Goal: Information Seeking & Learning: Learn about a topic

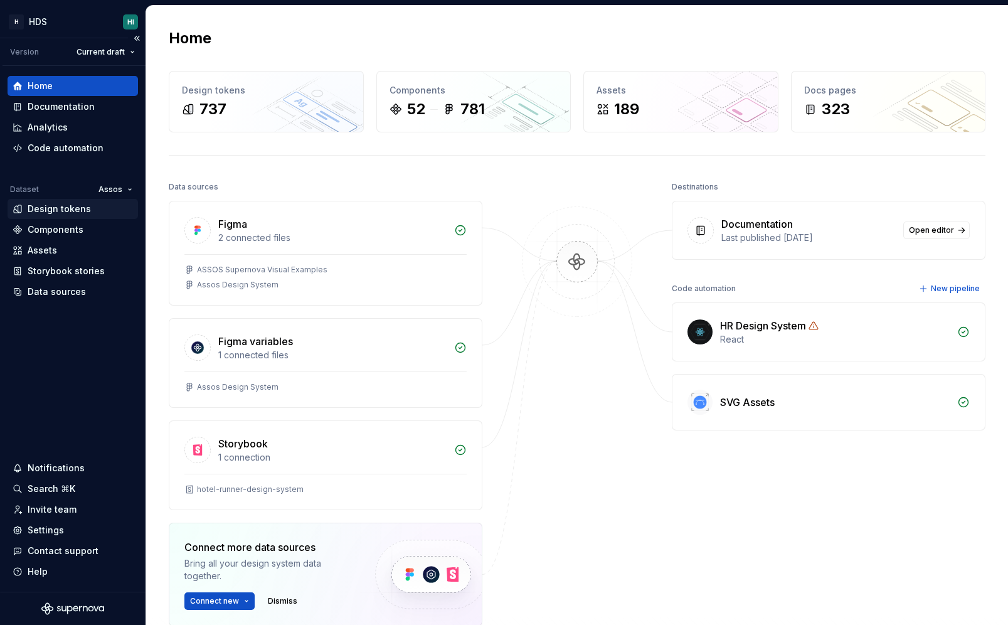
click at [67, 211] on div "Design tokens" at bounding box center [59, 209] width 63 height 13
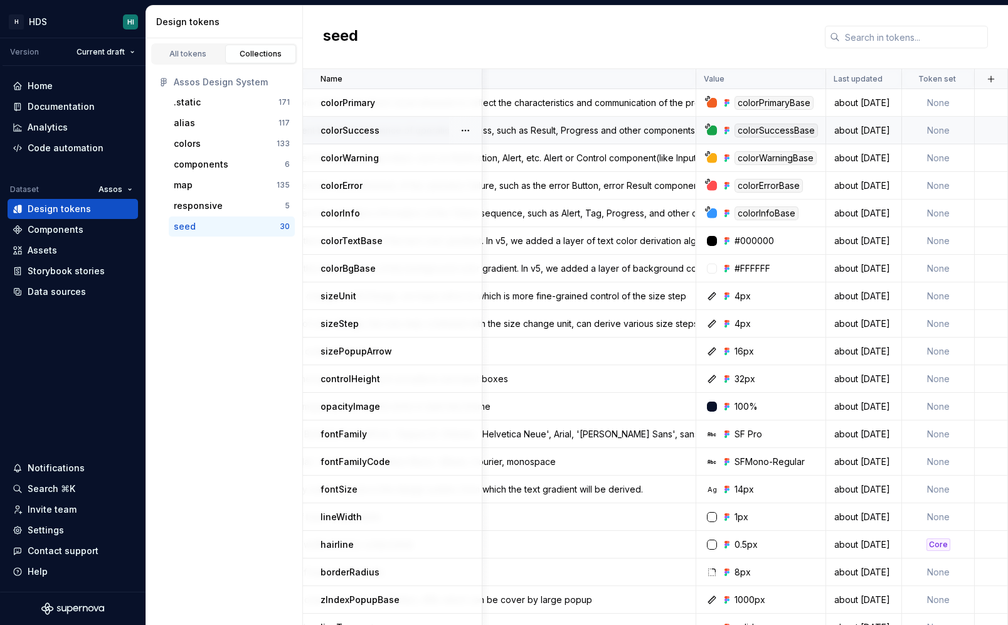
scroll to position [0, 594]
click at [570, 105] on div "Brand color is one of the most direct visual elements to reflect the characteri…" at bounding box center [464, 103] width 464 height 13
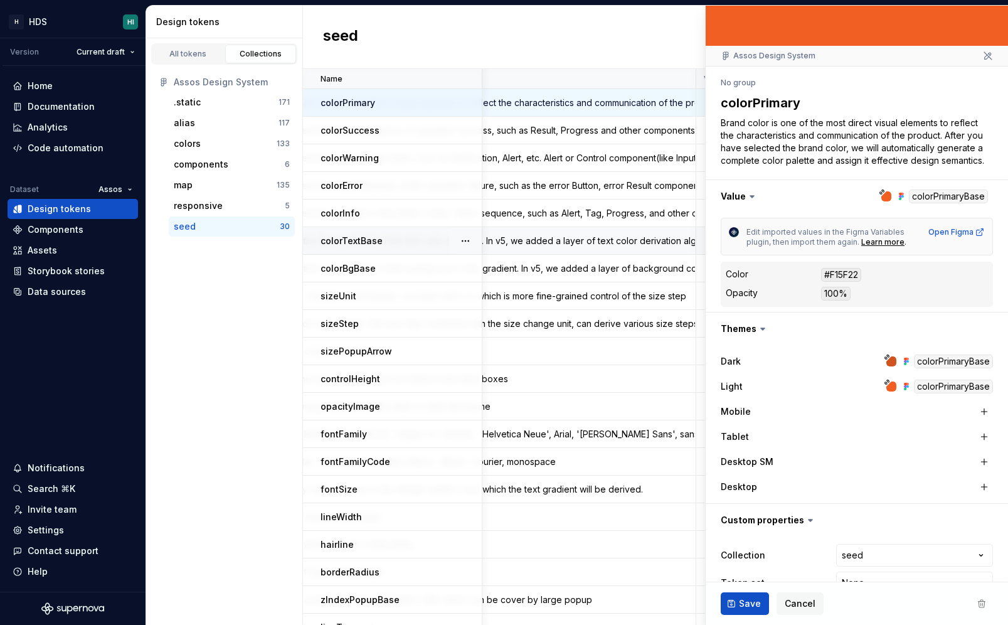
scroll to position [101, 0]
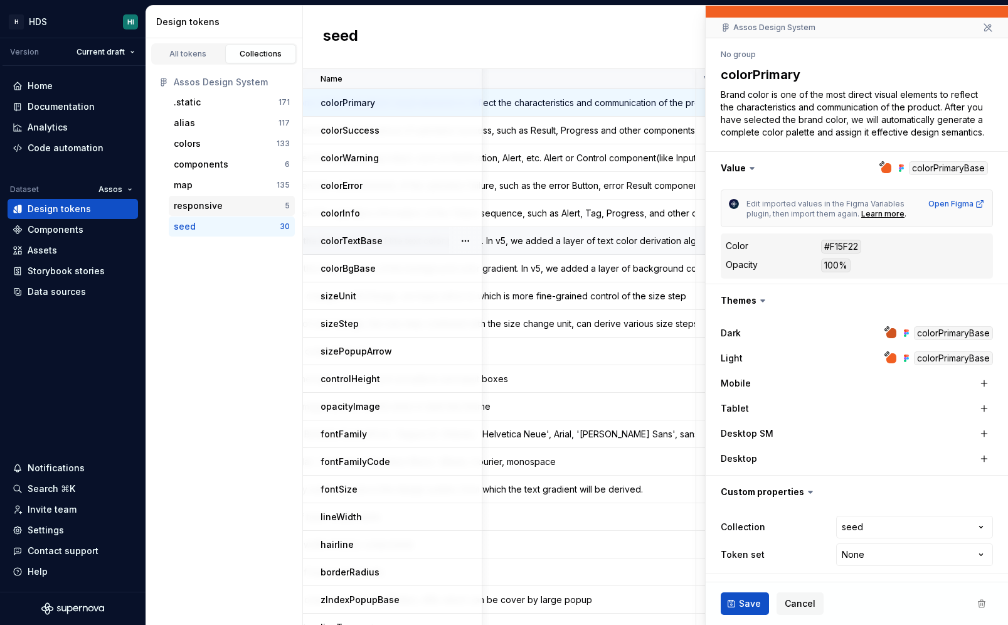
click at [226, 206] on div "responsive" at bounding box center [229, 206] width 111 height 13
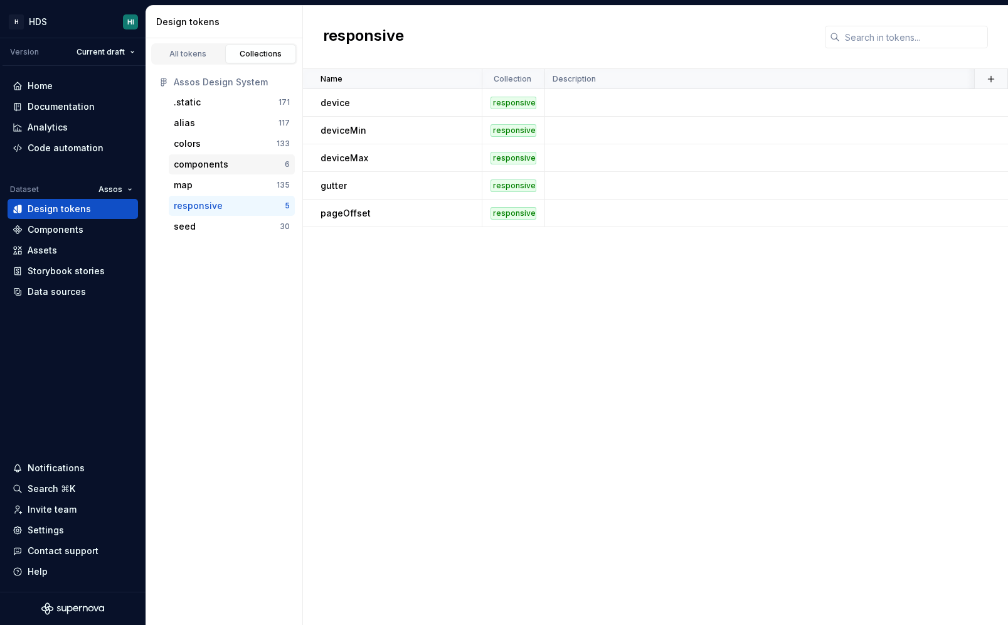
click at [233, 164] on div "components" at bounding box center [229, 164] width 111 height 13
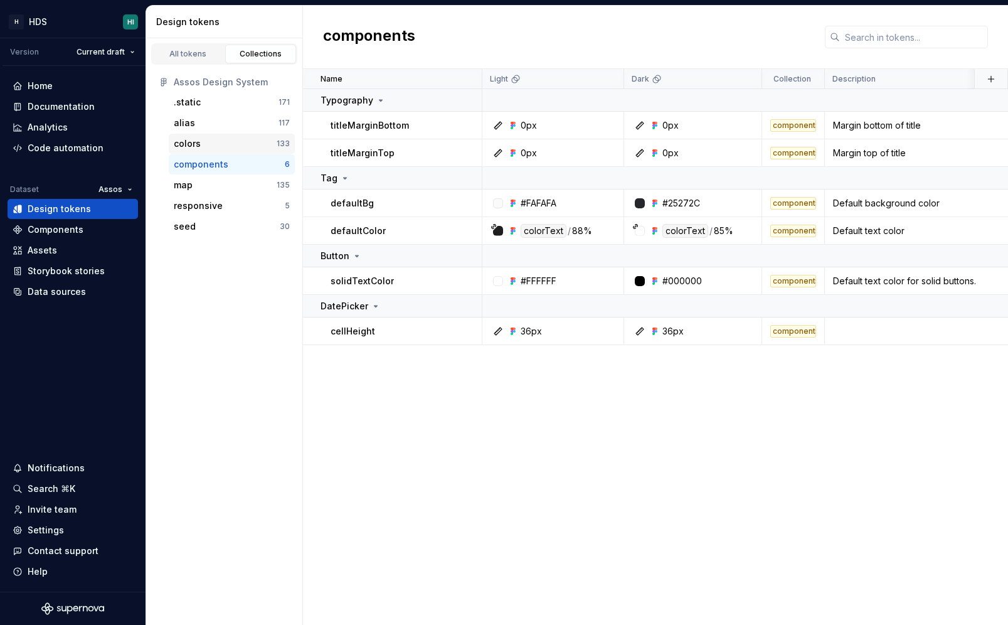
click at [239, 134] on div "colors 133" at bounding box center [232, 144] width 126 height 20
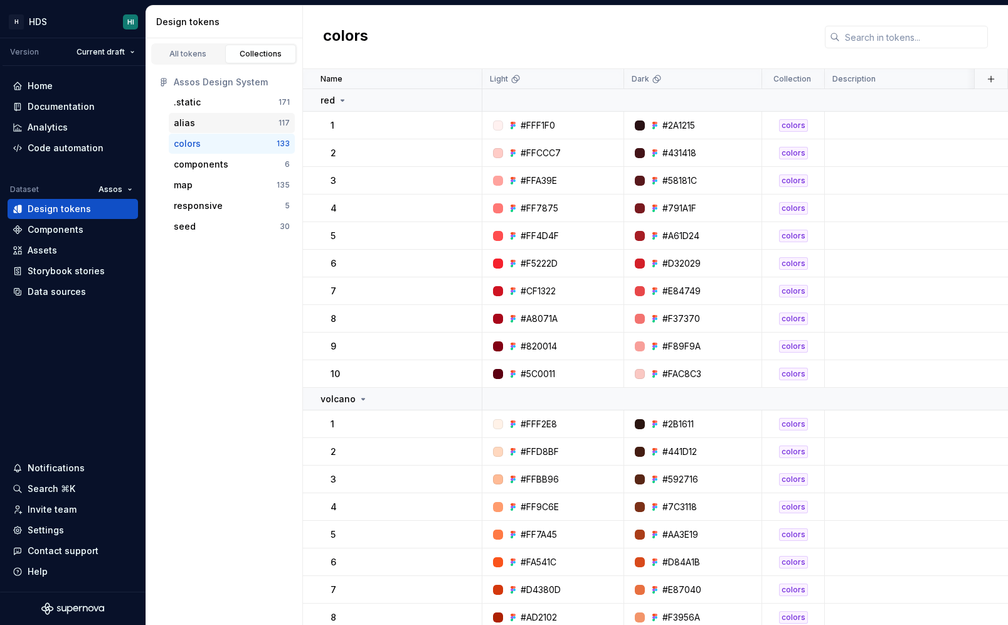
click at [248, 117] on div "alias" at bounding box center [226, 123] width 105 height 13
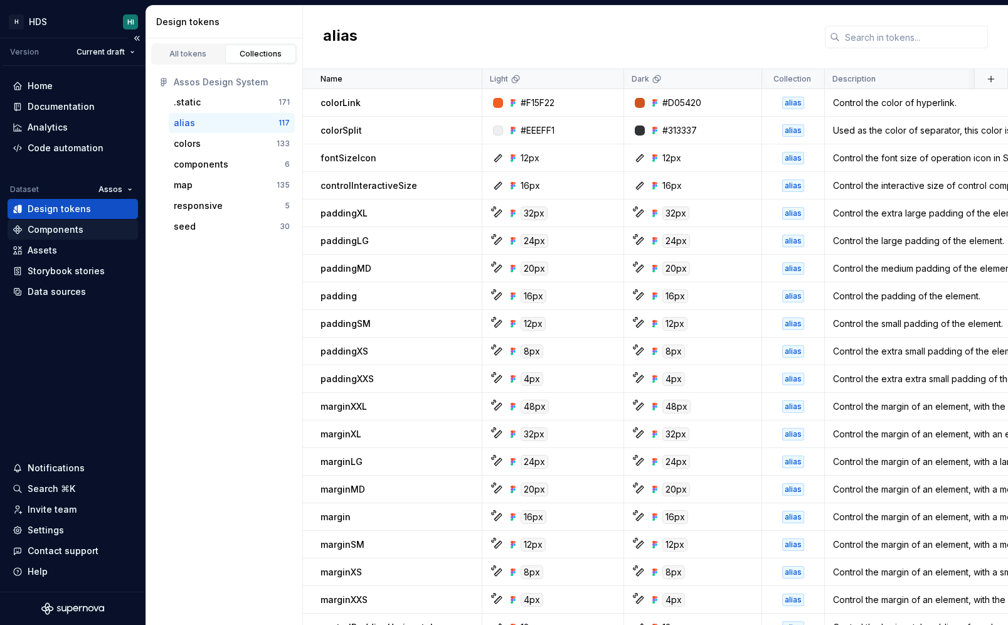
click at [80, 228] on div "Components" at bounding box center [56, 229] width 56 height 13
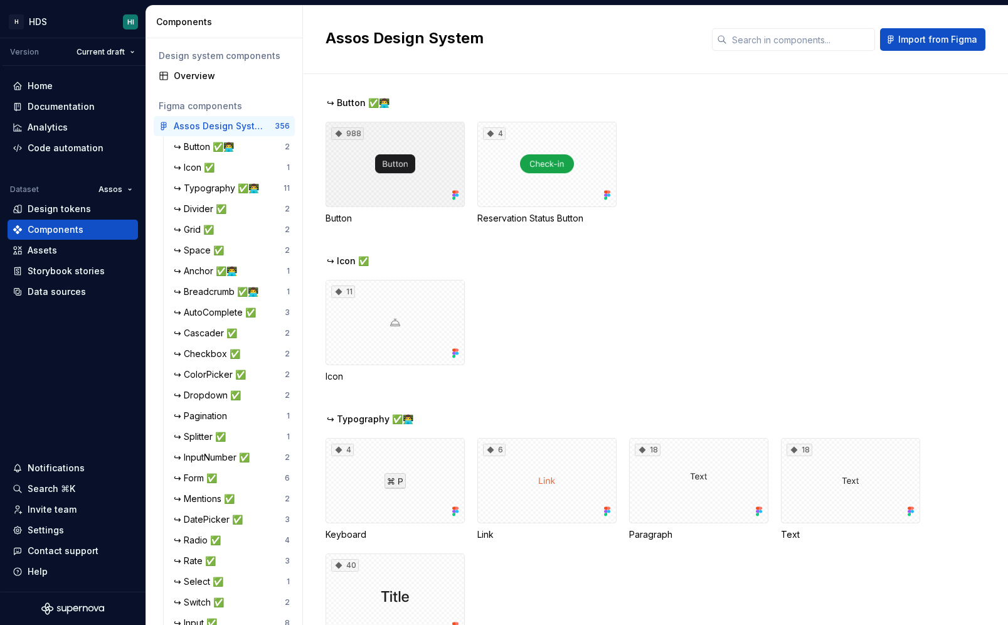
click at [364, 163] on div "988" at bounding box center [395, 164] width 139 height 85
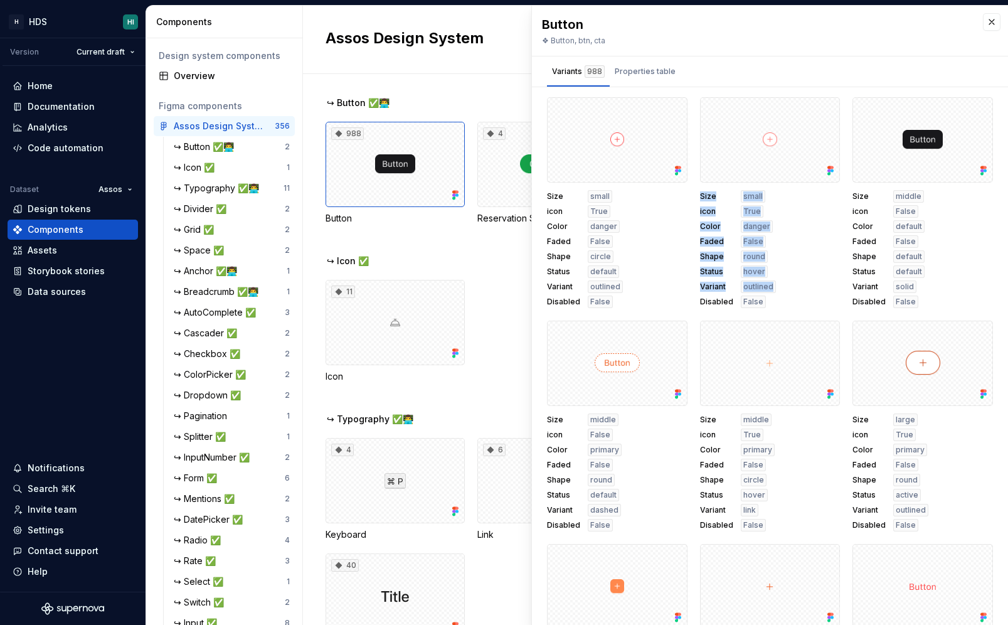
drag, startPoint x: 701, startPoint y: 194, endPoint x: 772, endPoint y: 302, distance: 129.1
click at [772, 302] on div "Size small icon True Color danger Faded False Shape round Status hover Variant …" at bounding box center [770, 249] width 141 height 118
click at [508, 78] on div "↪ Button ✅👨‍💻 988 Button 4 Reservation Status Button ↪ Icon ✅ 11 Icon ↪ Typogra…" at bounding box center [667, 349] width 683 height 551
click at [444, 85] on div "↪ Button ✅👨‍💻 988 Button 4 Reservation Status Button ↪ Icon ✅ 11 Icon ↪ Typogra…" at bounding box center [667, 349] width 683 height 551
click at [672, 65] on div "Properties table" at bounding box center [645, 71] width 71 height 20
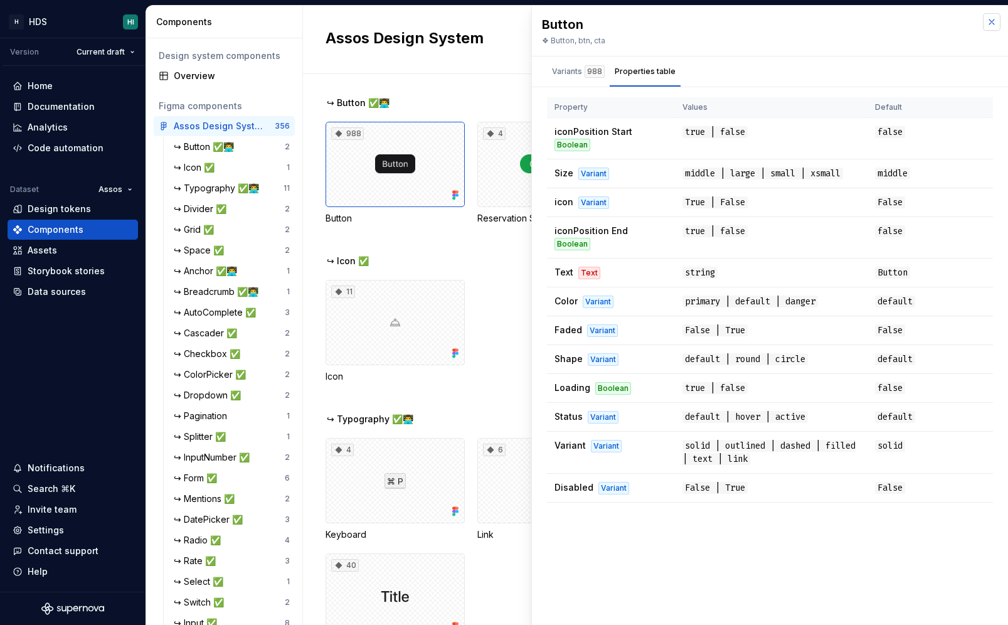
click at [991, 23] on button "button" at bounding box center [992, 22] width 18 height 18
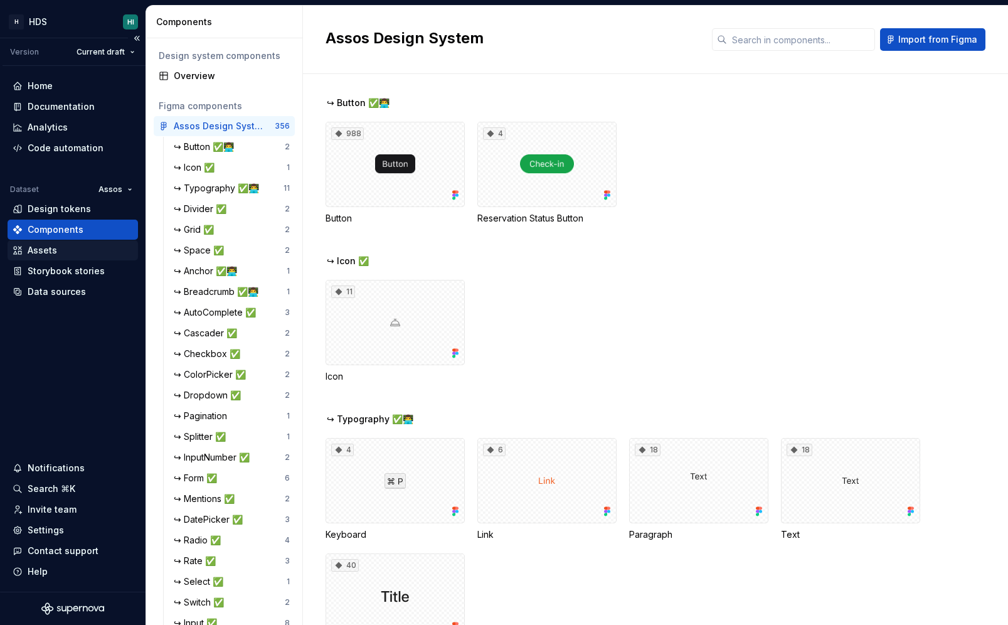
click at [77, 244] on div "Assets" at bounding box center [73, 250] width 120 height 13
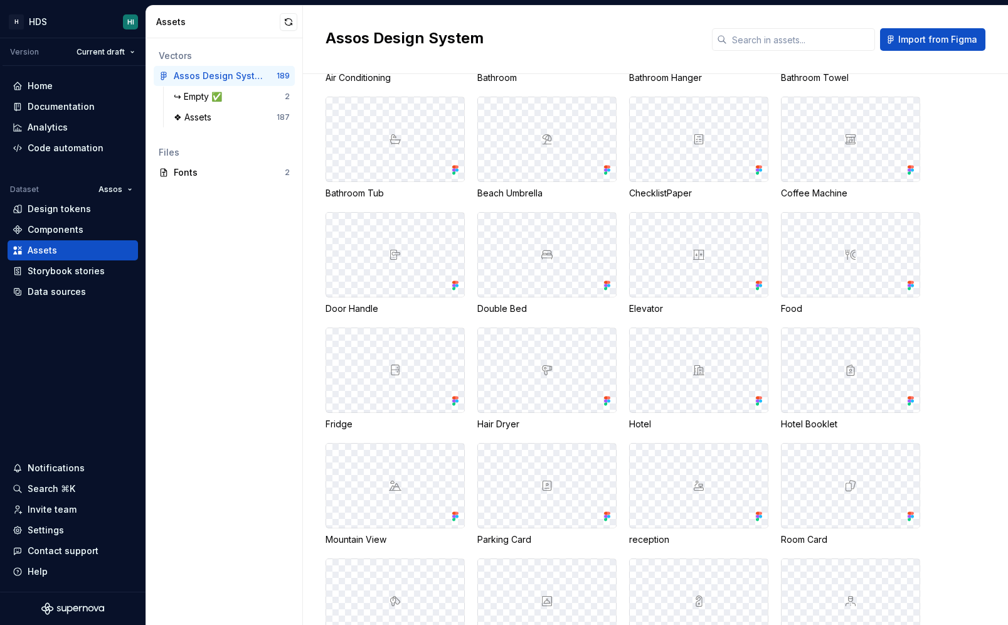
scroll to position [703, 0]
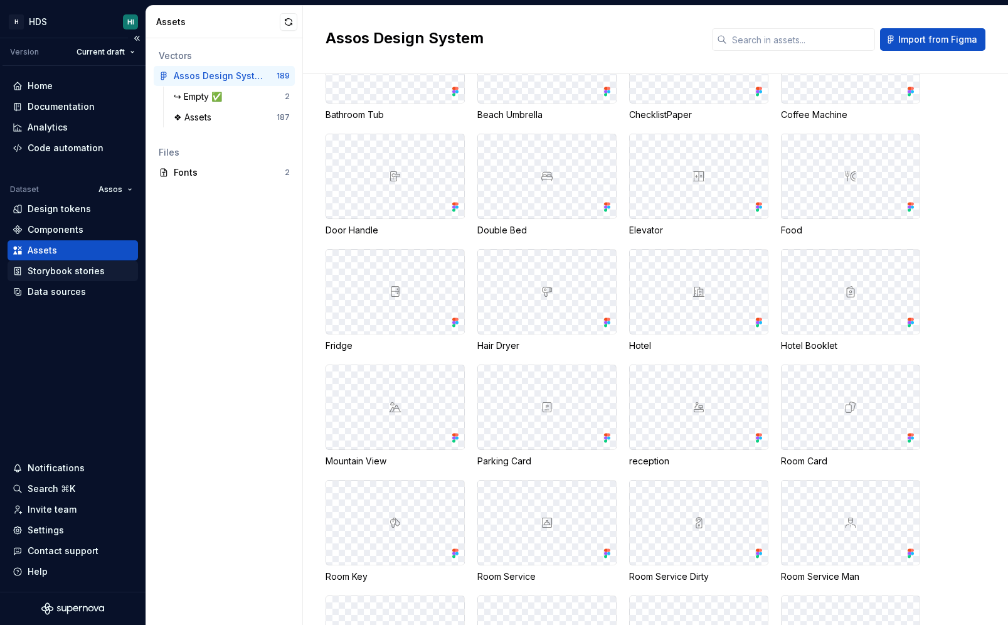
click at [97, 270] on div "Storybook stories" at bounding box center [66, 271] width 77 height 13
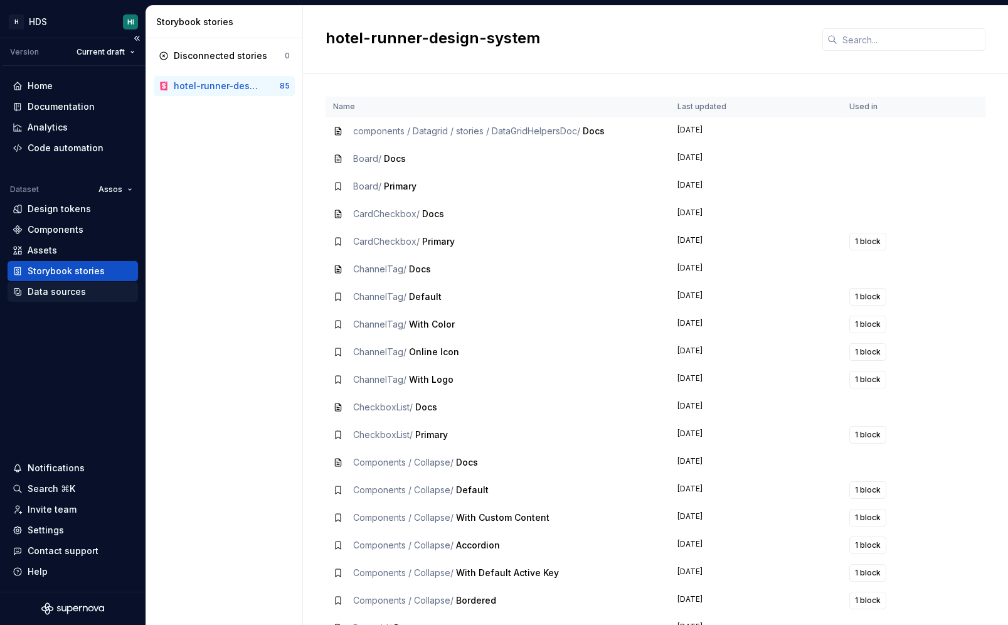
click at [100, 293] on div "Data sources" at bounding box center [73, 292] width 120 height 13
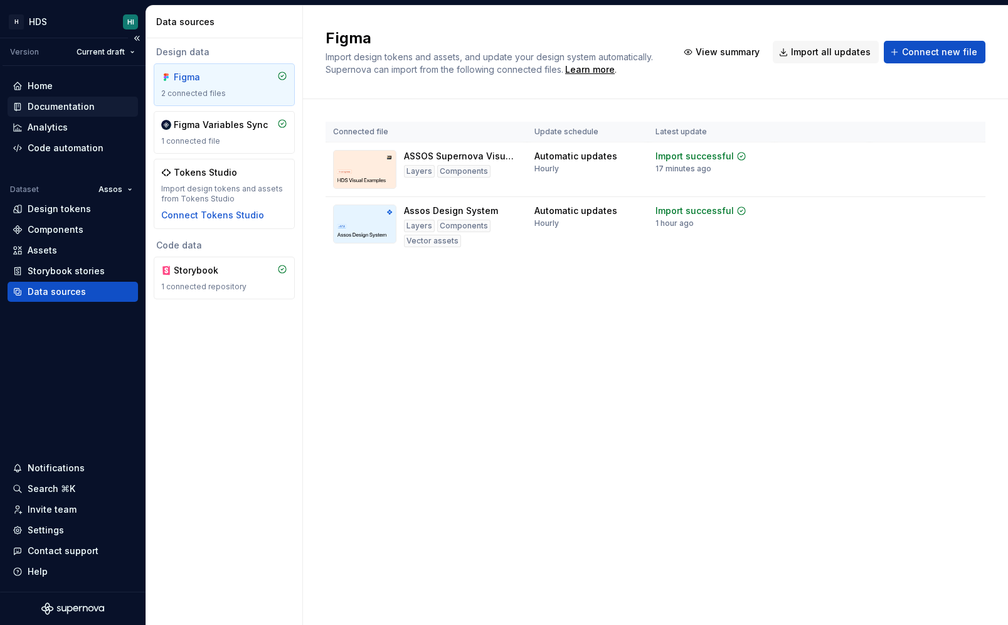
click at [75, 103] on div "Documentation" at bounding box center [61, 106] width 67 height 13
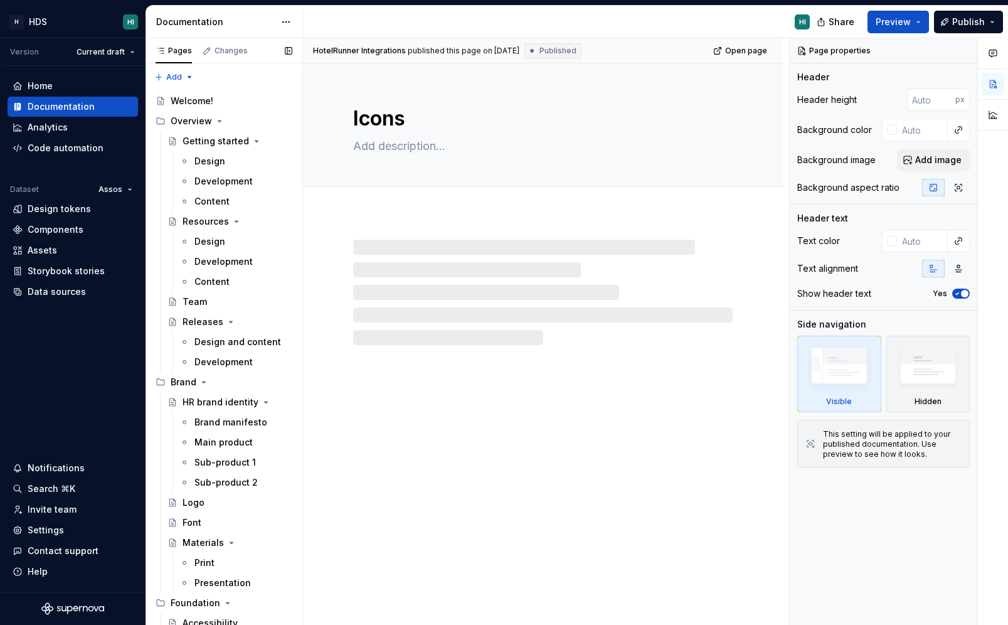
scroll to position [1240, 0]
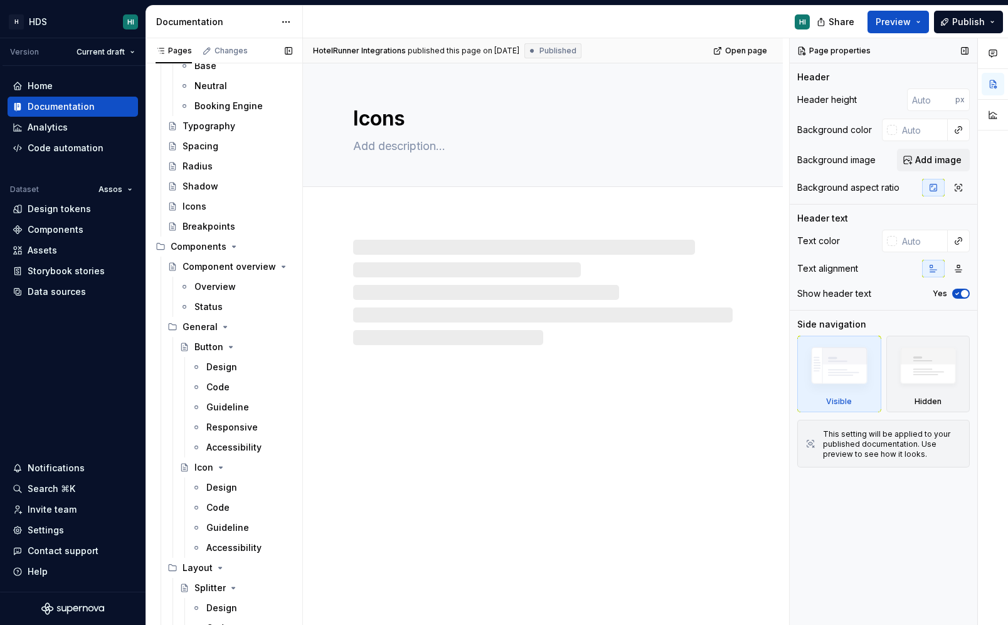
click at [216, 364] on div "Design" at bounding box center [221, 367] width 31 height 13
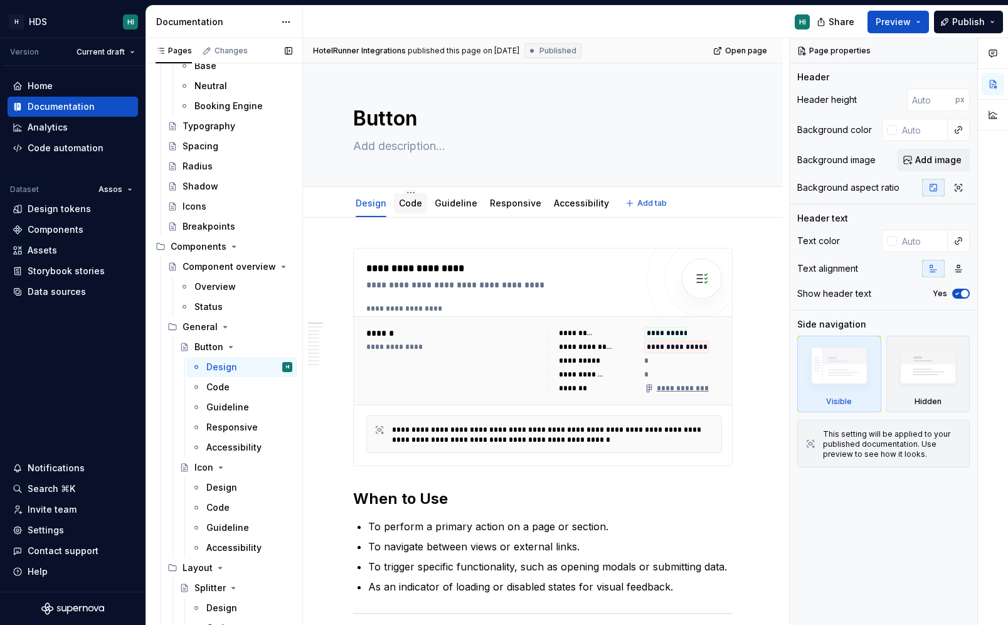
click at [408, 207] on link "Code" at bounding box center [410, 203] width 23 height 11
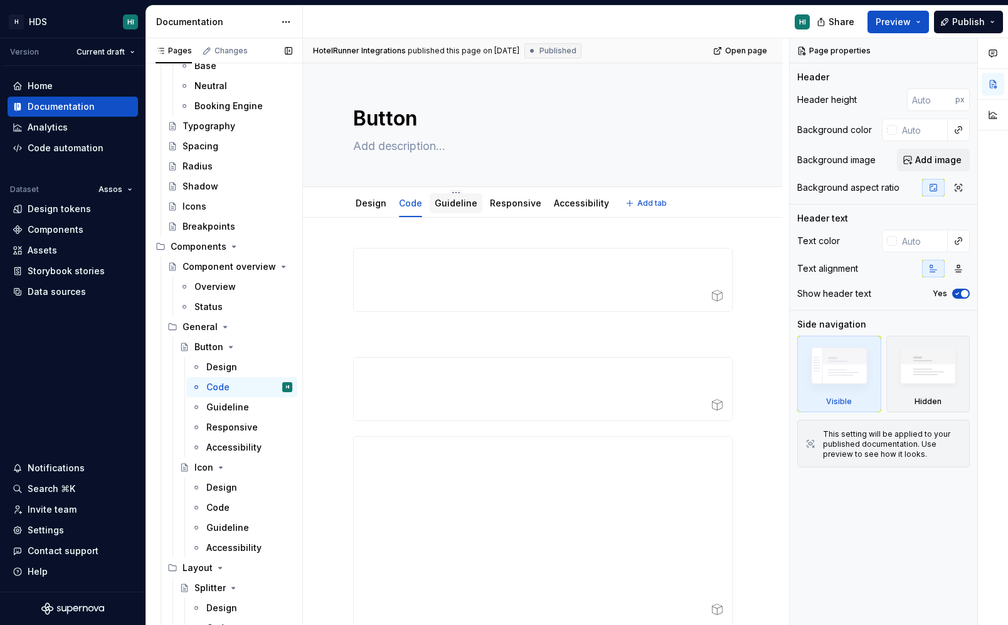
click at [462, 207] on link "Guideline" at bounding box center [456, 203] width 43 height 11
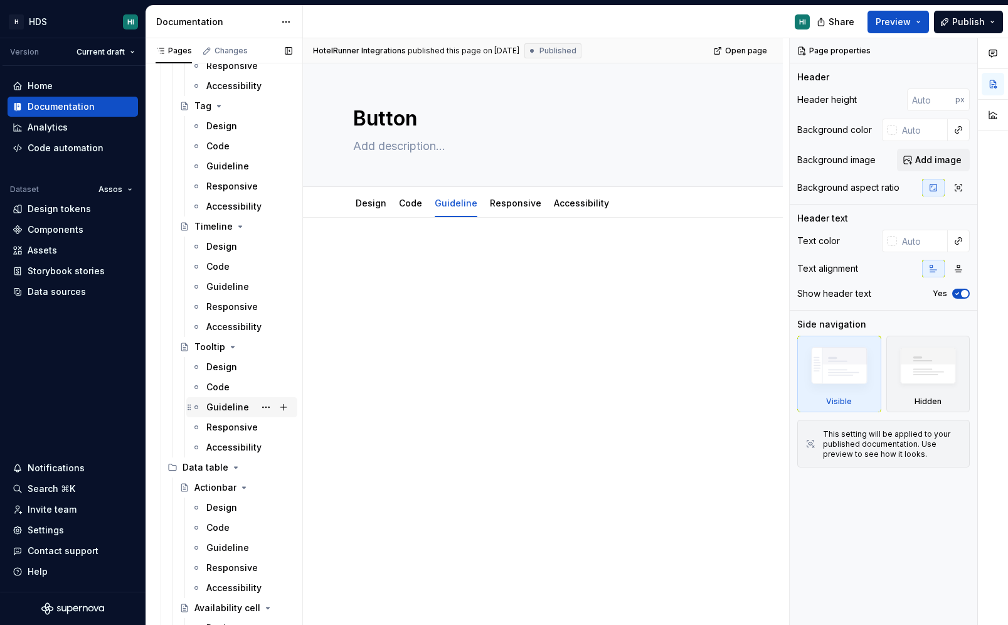
click at [233, 409] on div "Guideline" at bounding box center [227, 407] width 43 height 13
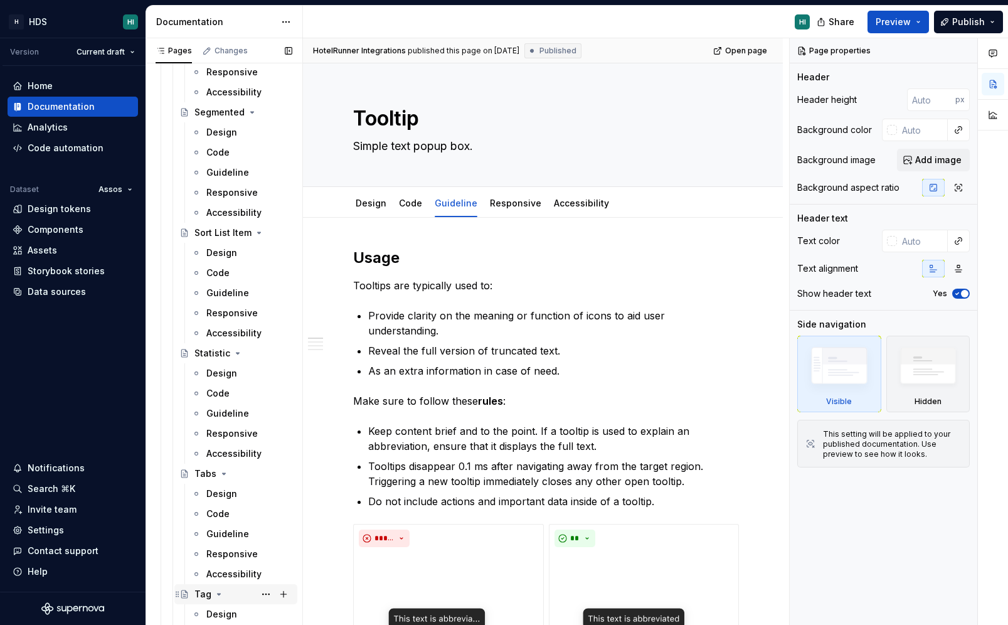
scroll to position [4931, 0]
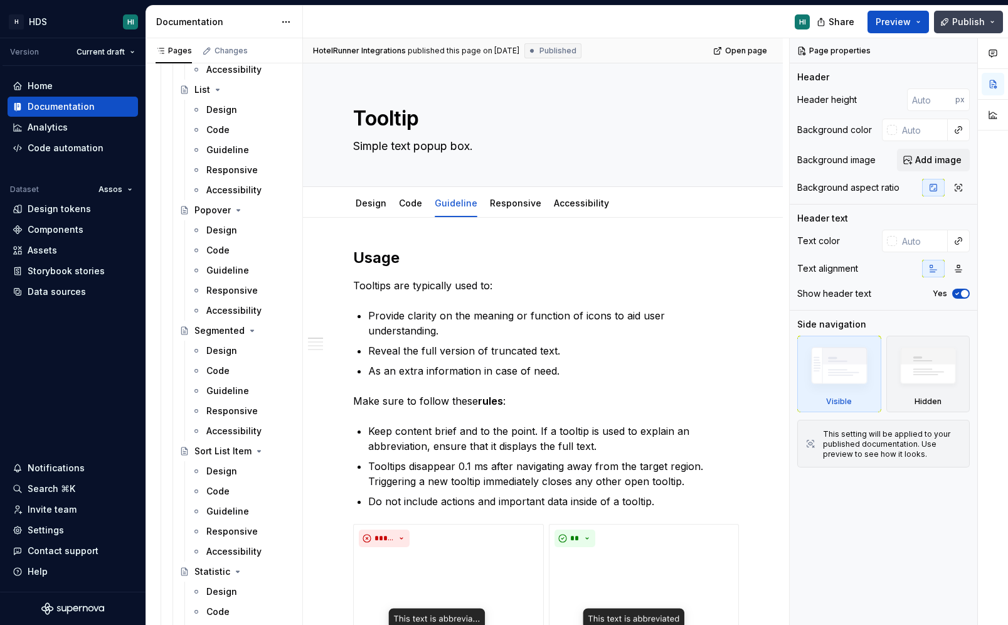
click at [971, 21] on span "Publish" at bounding box center [969, 22] width 33 height 13
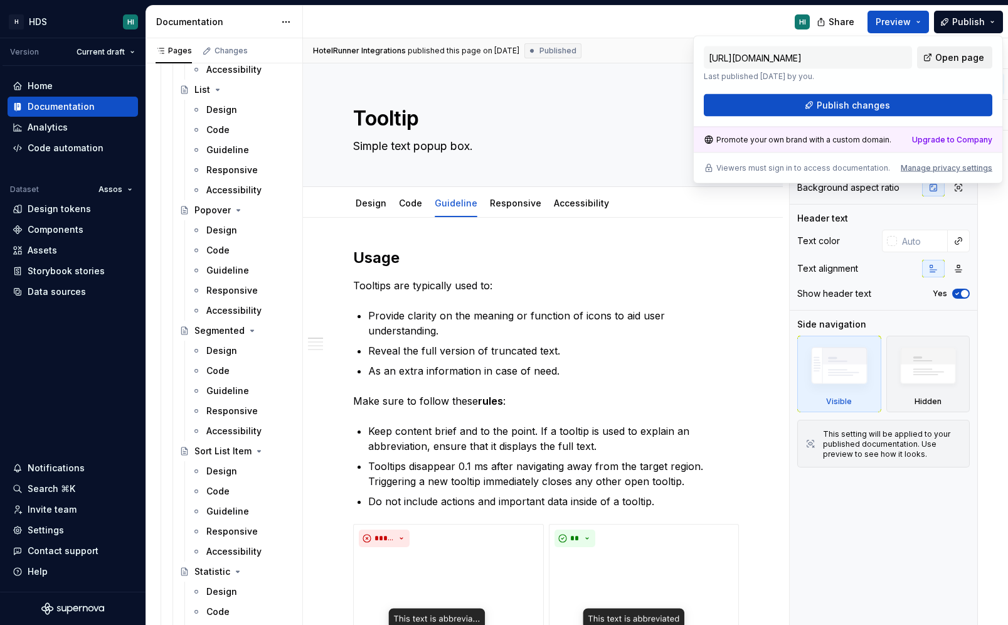
click at [950, 55] on span "Open page" at bounding box center [960, 57] width 49 height 13
type textarea "*"
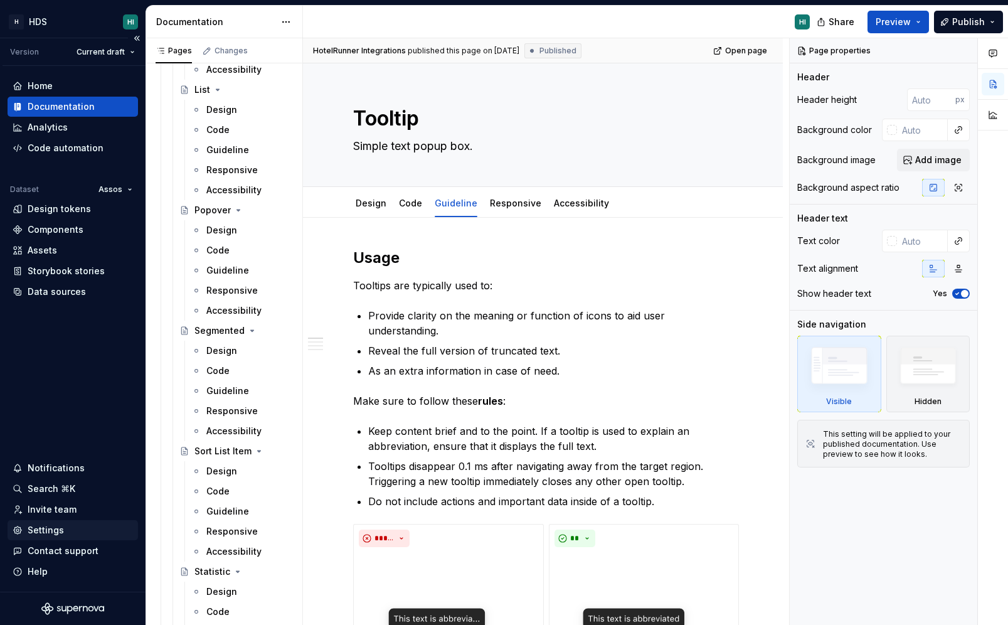
click at [66, 528] on div "Settings" at bounding box center [73, 530] width 120 height 13
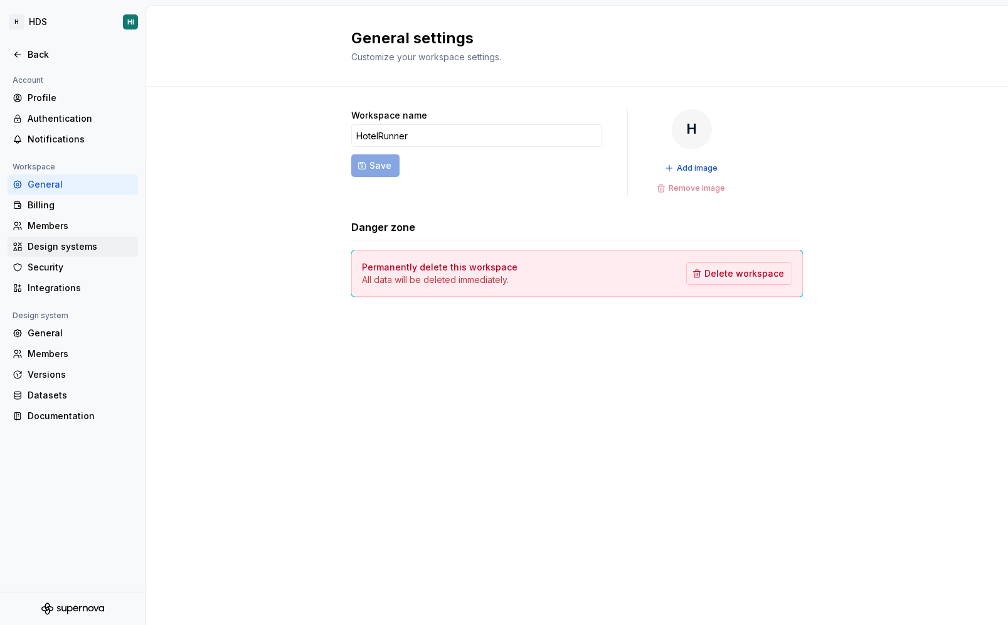
click at [87, 243] on div "Design systems" at bounding box center [80, 246] width 105 height 13
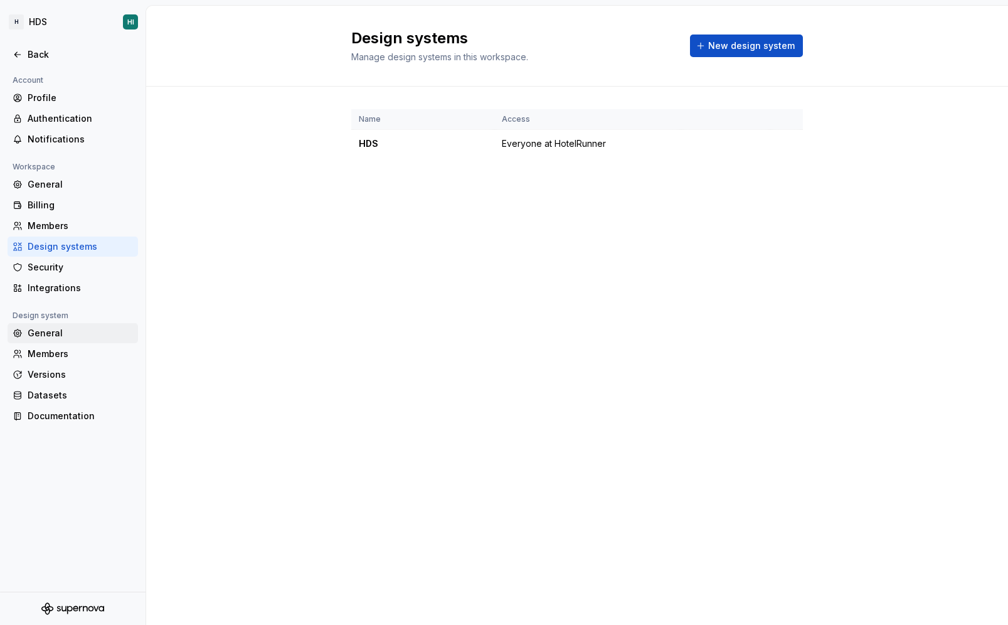
click at [51, 336] on div "General" at bounding box center [80, 333] width 105 height 13
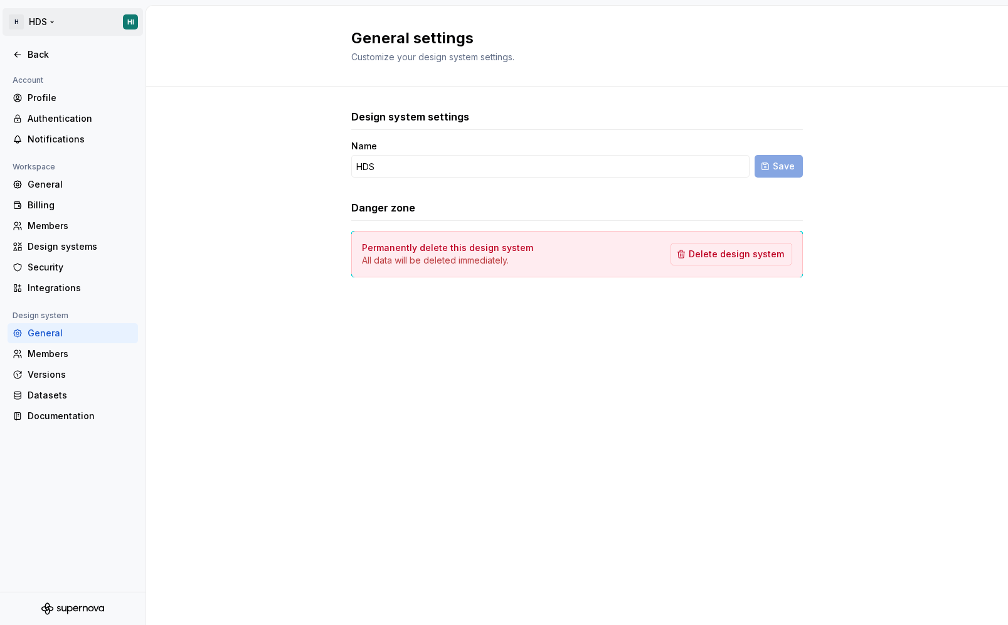
click at [40, 29] on html "H HDS HI Back Account Profile Authentication Notifications Workspace General Bi…" at bounding box center [504, 312] width 1008 height 625
click at [48, 16] on html "H HDS HI Back Account Profile Authentication Notifications Workspace General Bi…" at bounding box center [504, 312] width 1008 height 625
click at [19, 61] on div "Back" at bounding box center [73, 55] width 131 height 20
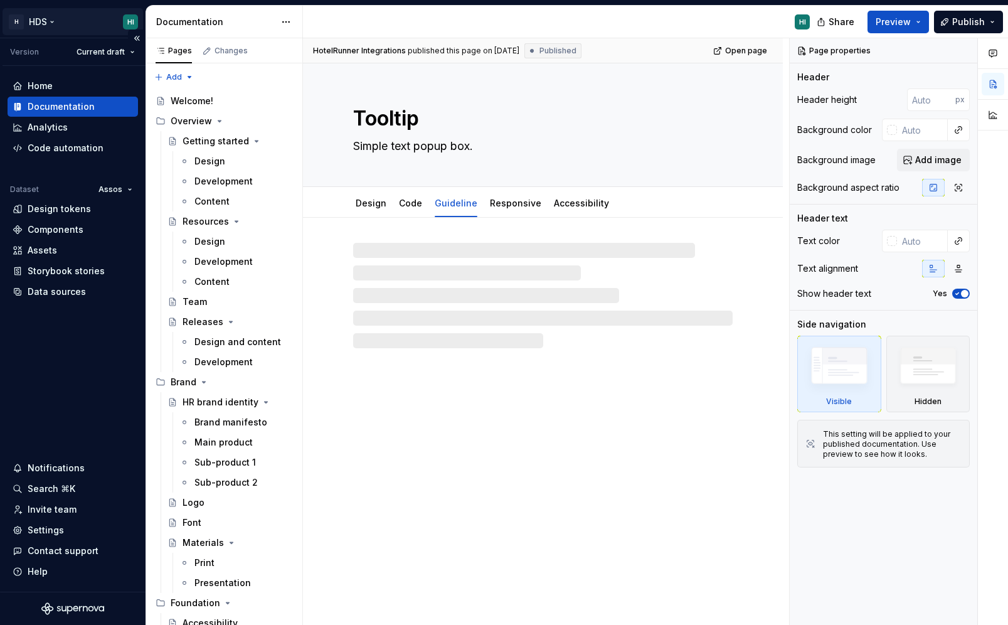
click at [61, 21] on html "H HDS HI Version Current draft Home Documentation Analytics Code automation Dat…" at bounding box center [504, 312] width 1008 height 625
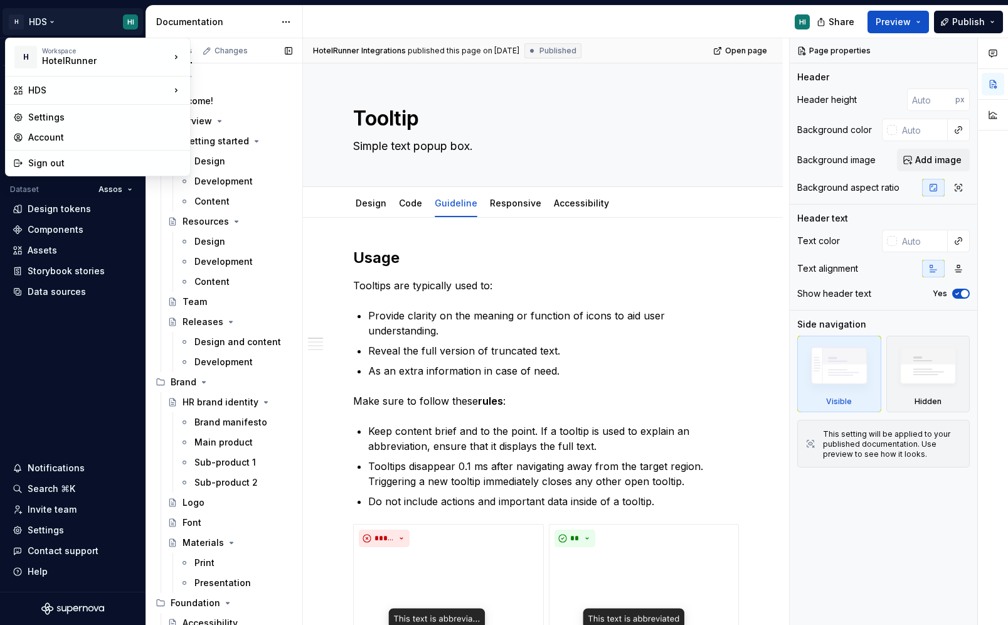
click at [262, 73] on div "Pages Changes Add Accessibility guide for tree Page tree. Navigate the tree wit…" at bounding box center [224, 334] width 157 height 592
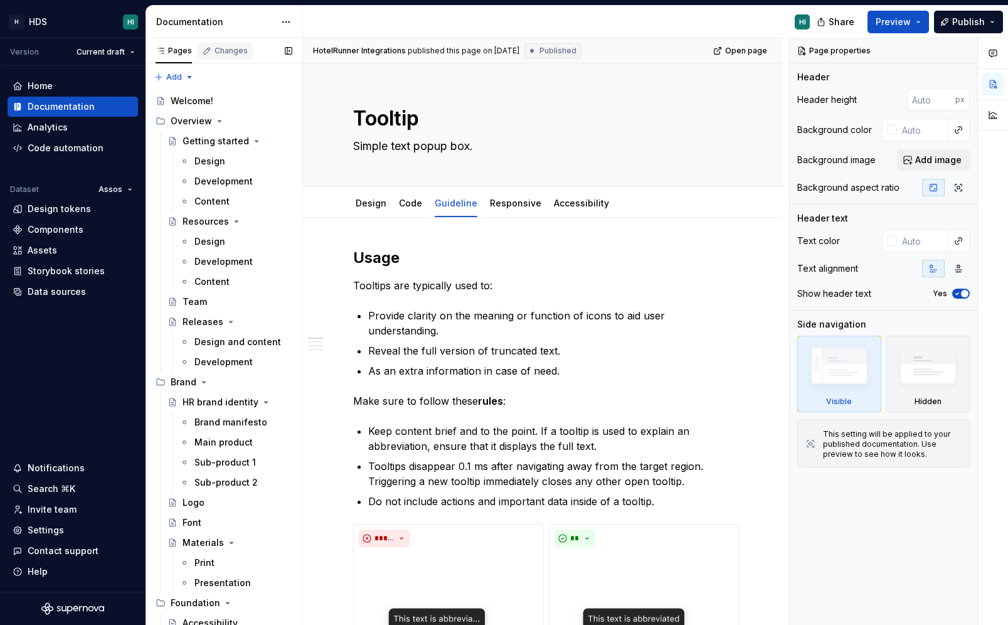
click at [228, 46] on div "Changes" at bounding box center [231, 51] width 33 height 10
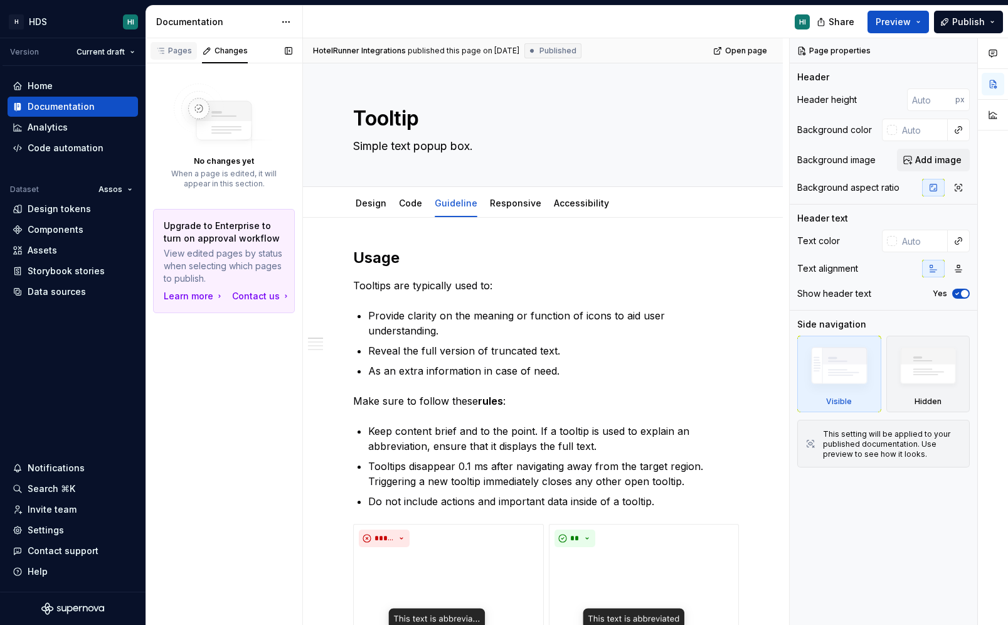
click at [183, 52] on div "Pages" at bounding box center [174, 51] width 36 height 10
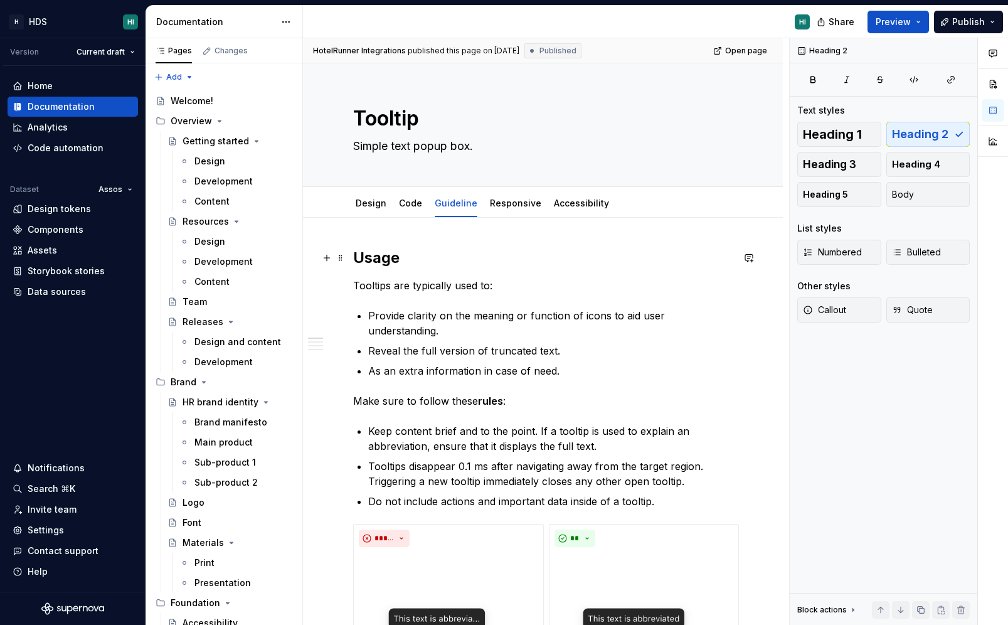
click at [366, 262] on h2 "Usage" at bounding box center [543, 258] width 380 height 20
click at [81, 85] on div "Home" at bounding box center [73, 86] width 120 height 13
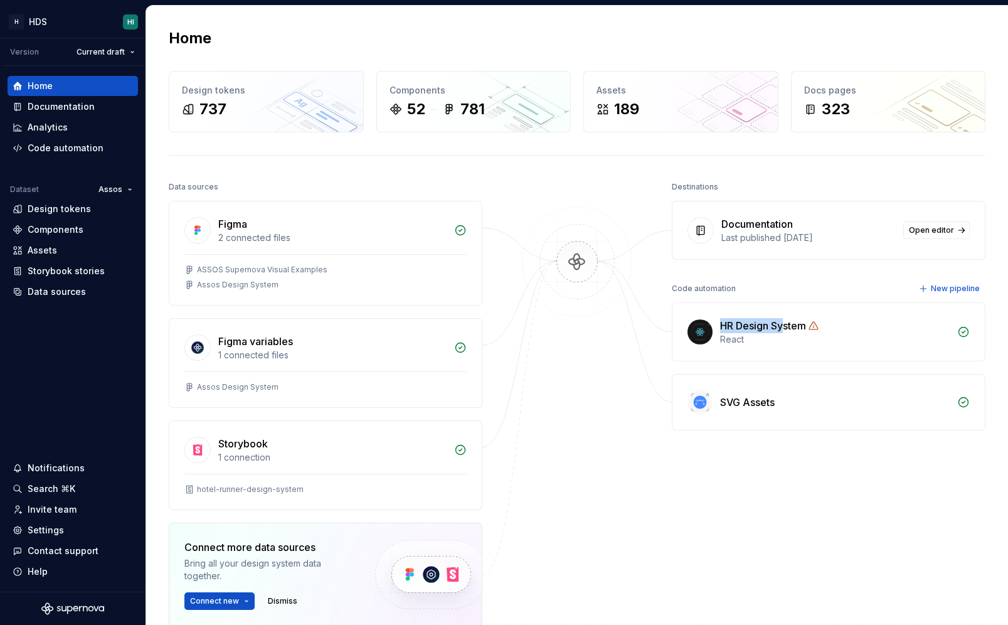
drag, startPoint x: 721, startPoint y: 318, endPoint x: 786, endPoint y: 323, distance: 65.5
click at [786, 323] on div "HR Design System" at bounding box center [763, 325] width 86 height 15
click at [794, 275] on div "Destinations Documentation Last published [DATE] Open editor Code automation Ne…" at bounding box center [829, 433] width 314 height 511
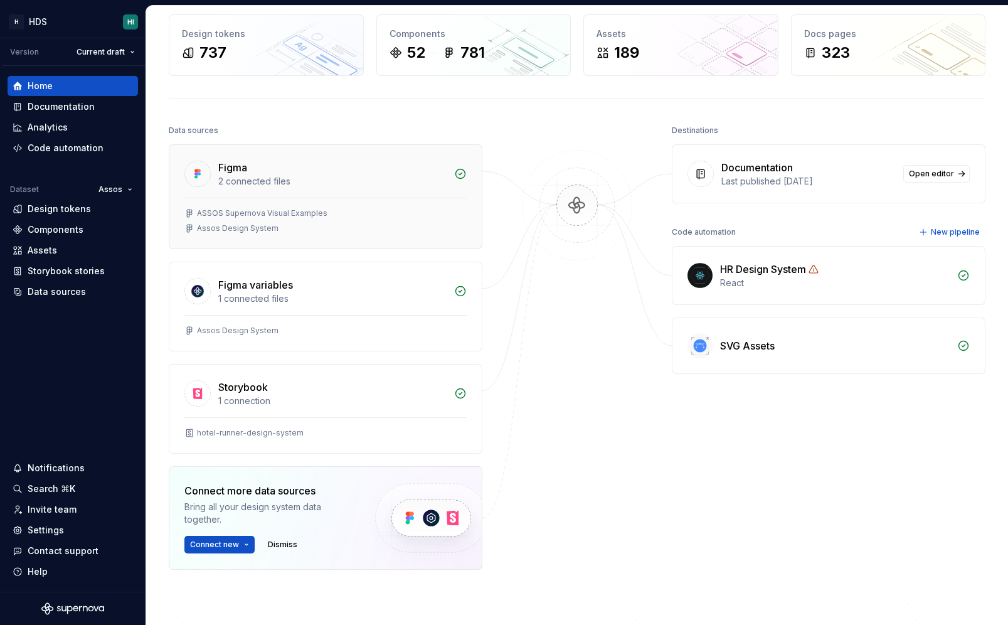
scroll to position [75, 0]
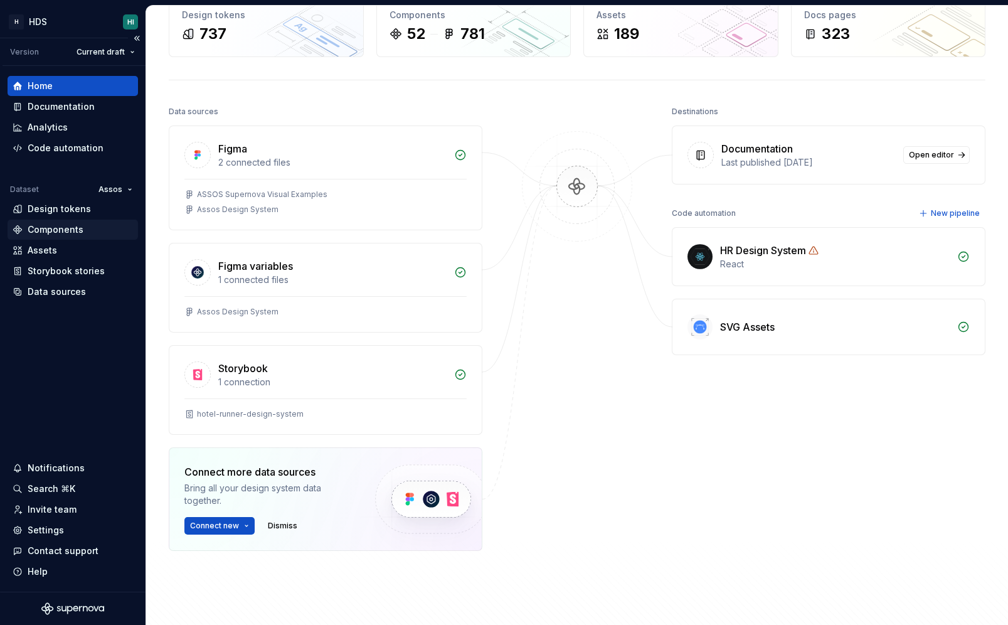
click at [82, 228] on div "Components" at bounding box center [73, 229] width 120 height 13
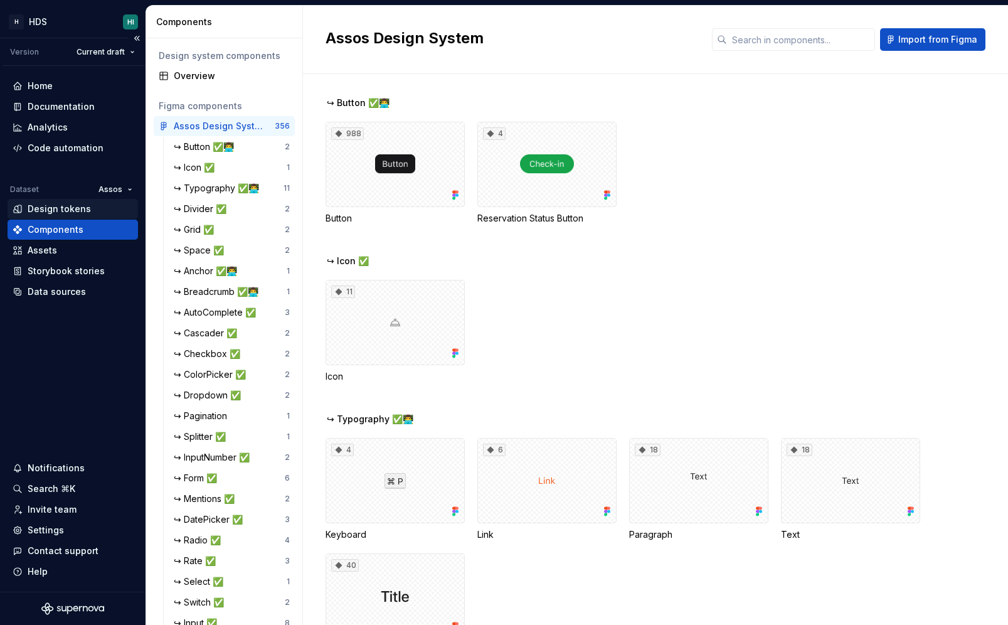
click at [88, 210] on div "Design tokens" at bounding box center [73, 209] width 120 height 13
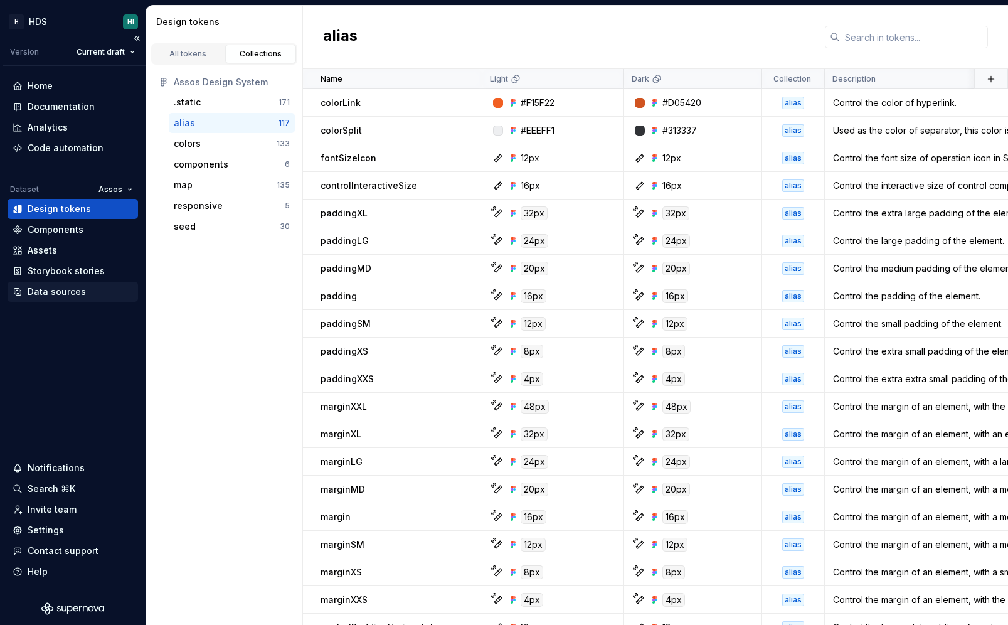
click at [70, 293] on div "Data sources" at bounding box center [57, 292] width 58 height 13
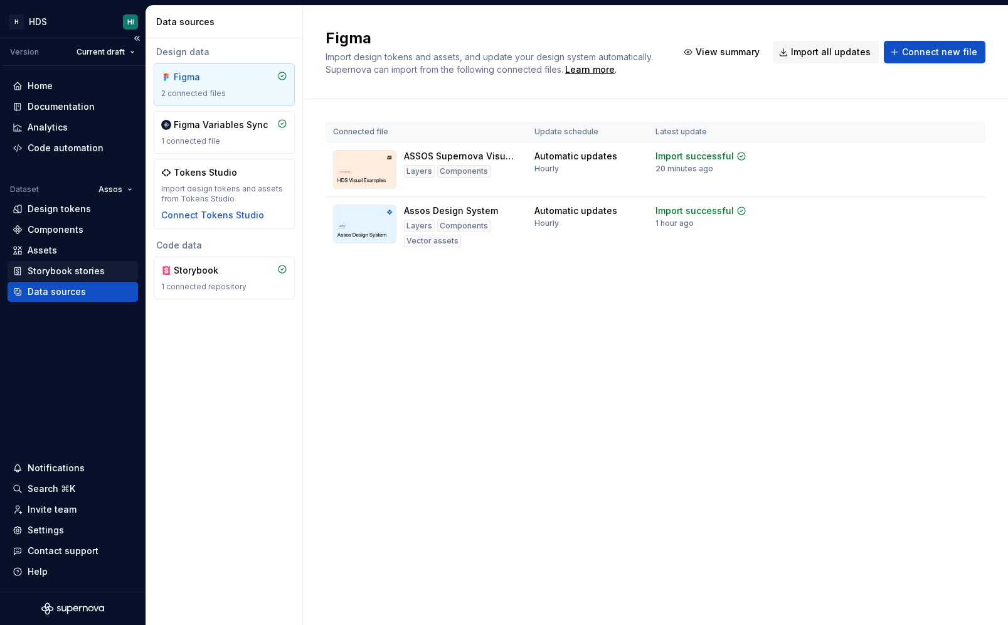
click at [78, 264] on div "Storybook stories" at bounding box center [73, 271] width 131 height 20
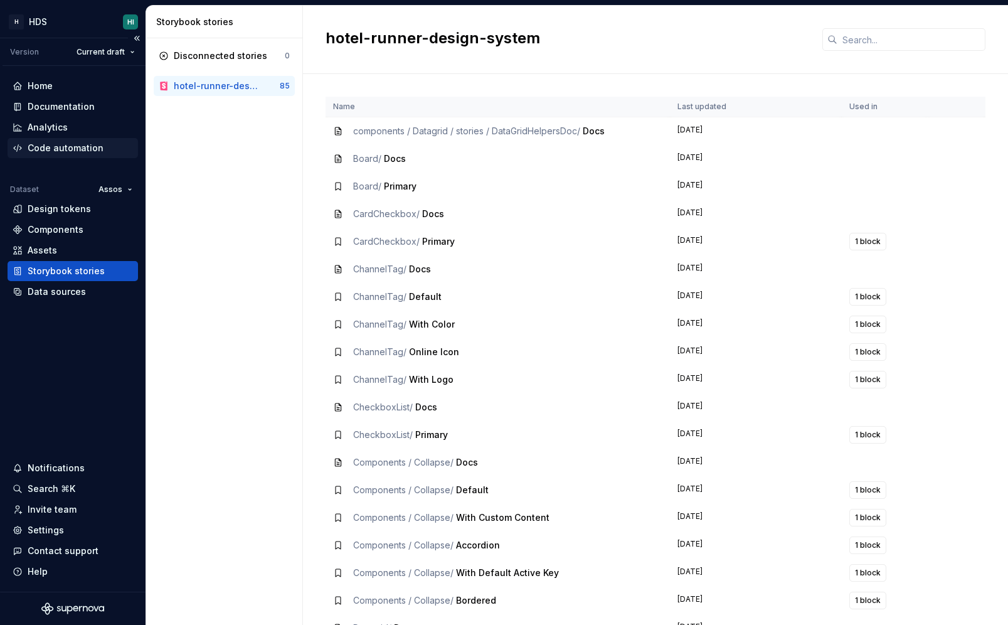
click at [97, 144] on div "Code automation" at bounding box center [66, 148] width 76 height 13
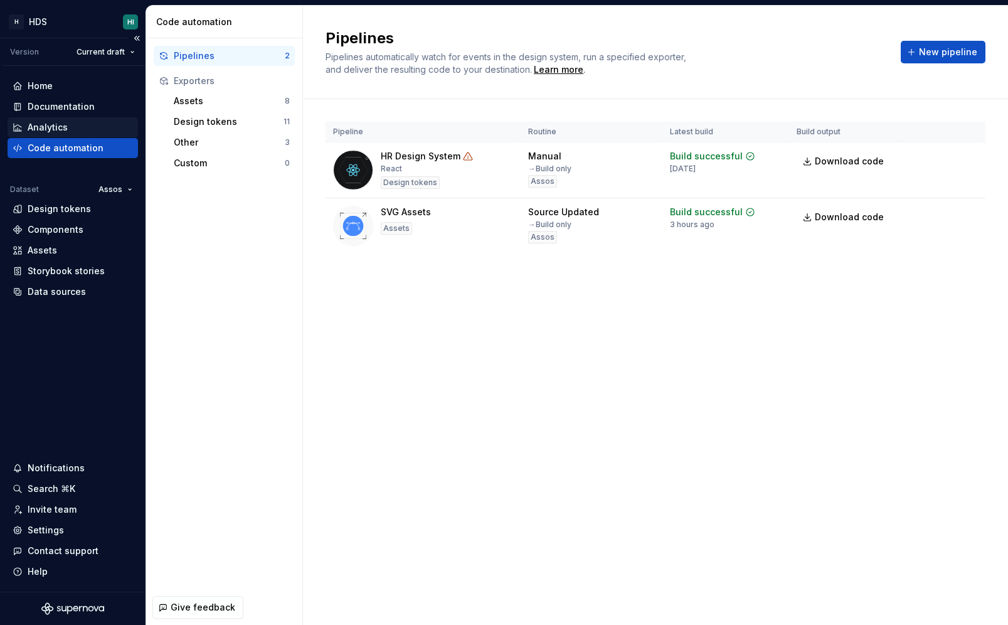
click at [96, 130] on div "Analytics" at bounding box center [73, 127] width 120 height 13
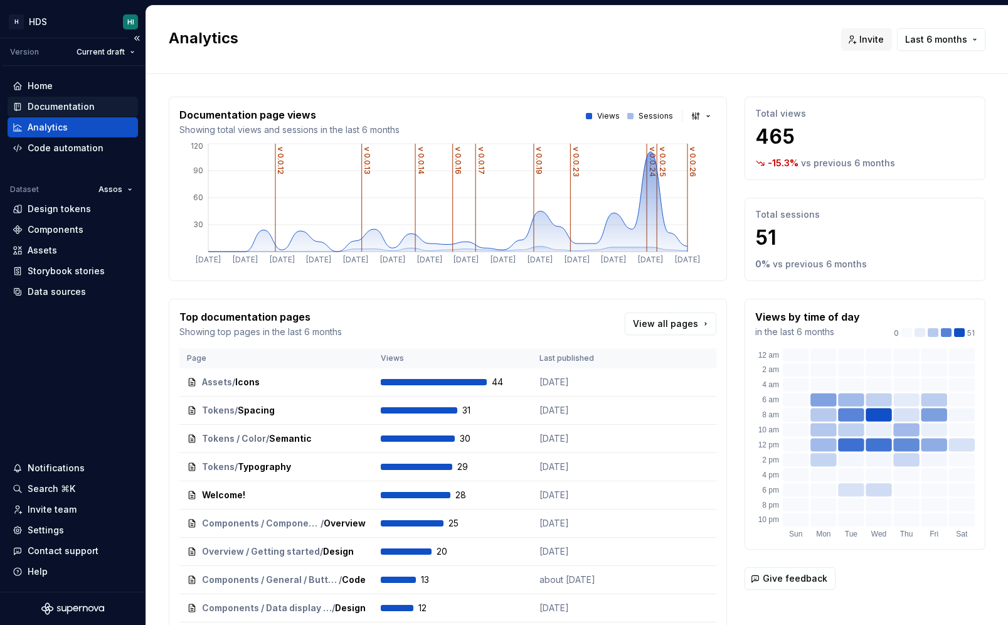
click at [88, 105] on div "Documentation" at bounding box center [61, 106] width 67 height 13
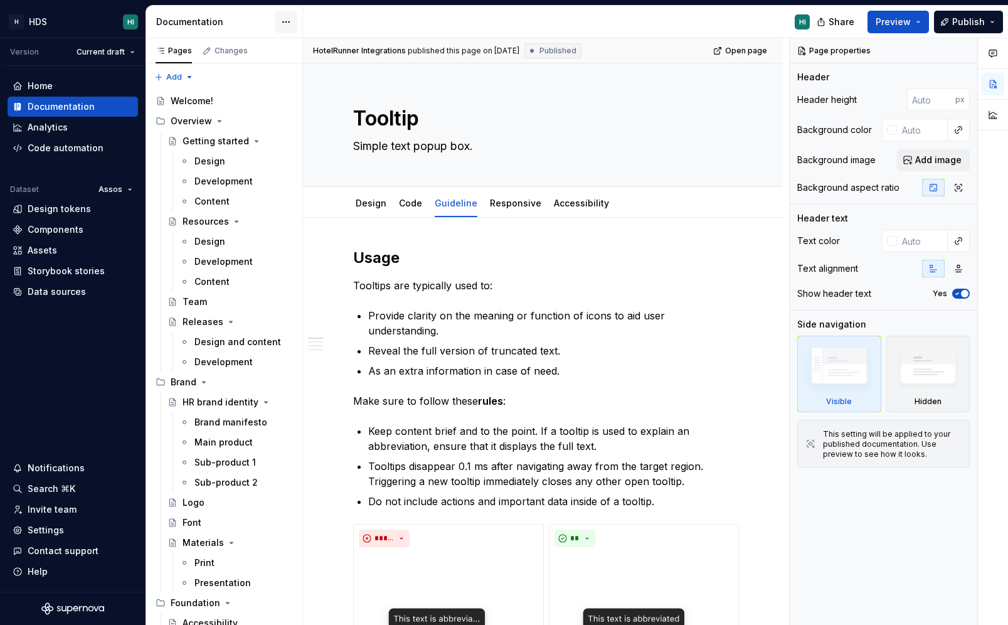
click at [286, 23] on html "H HDS HI Version Current draft Home Documentation Analytics Code automation Dat…" at bounding box center [504, 312] width 1008 height 625
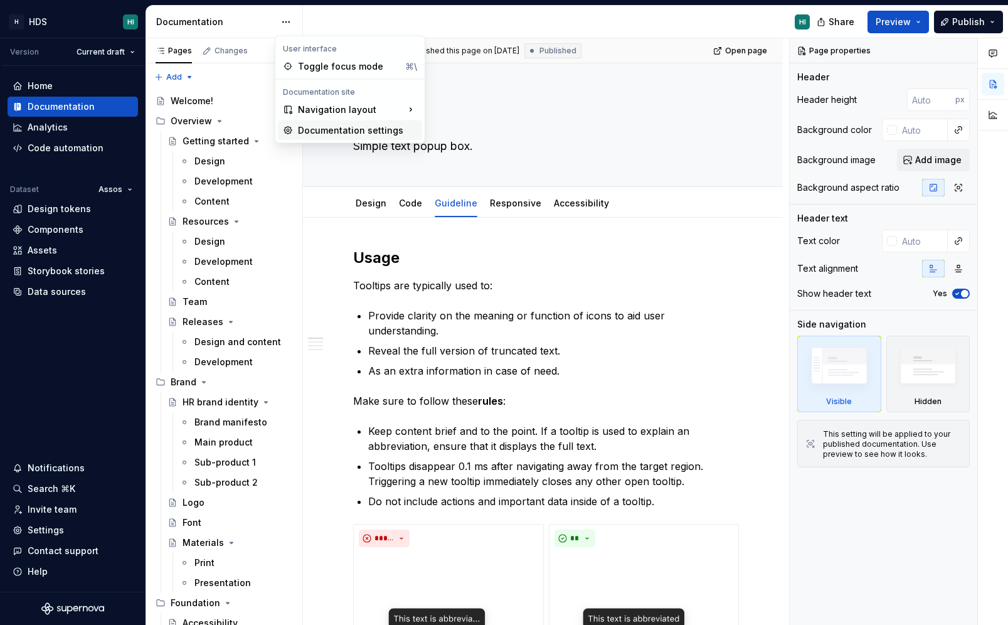
click at [318, 129] on div "Documentation settings" at bounding box center [357, 130] width 119 height 13
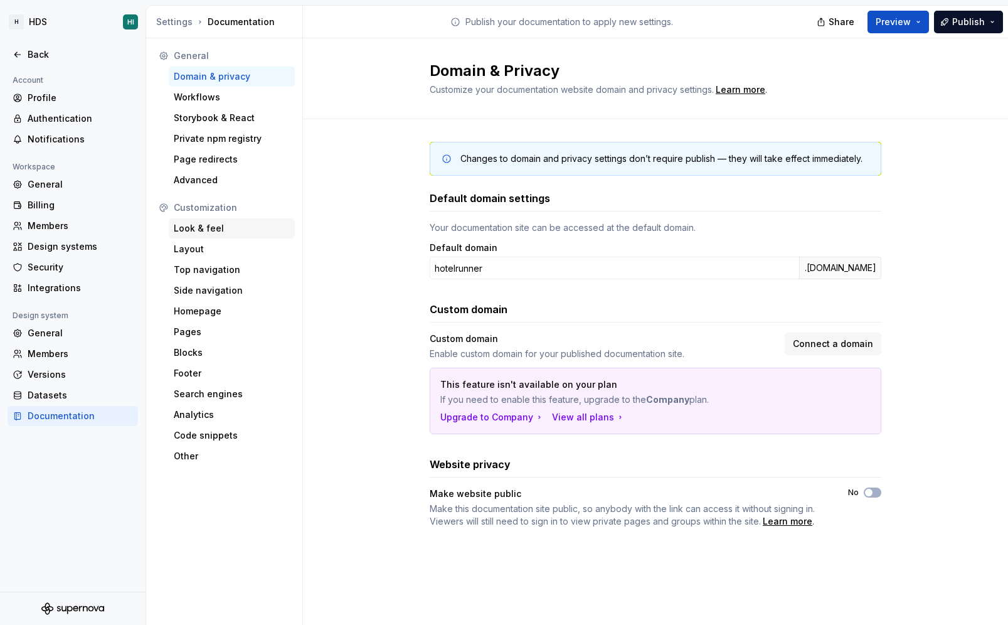
click at [230, 234] on div "Look & feel" at bounding box center [232, 228] width 116 height 13
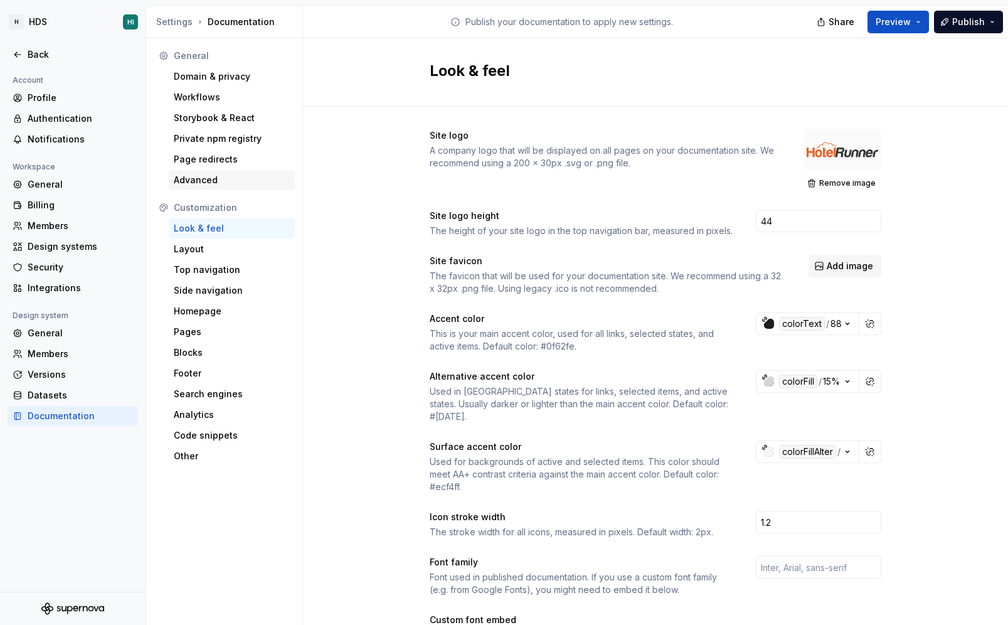
click at [235, 183] on div "Advanced" at bounding box center [232, 180] width 116 height 13
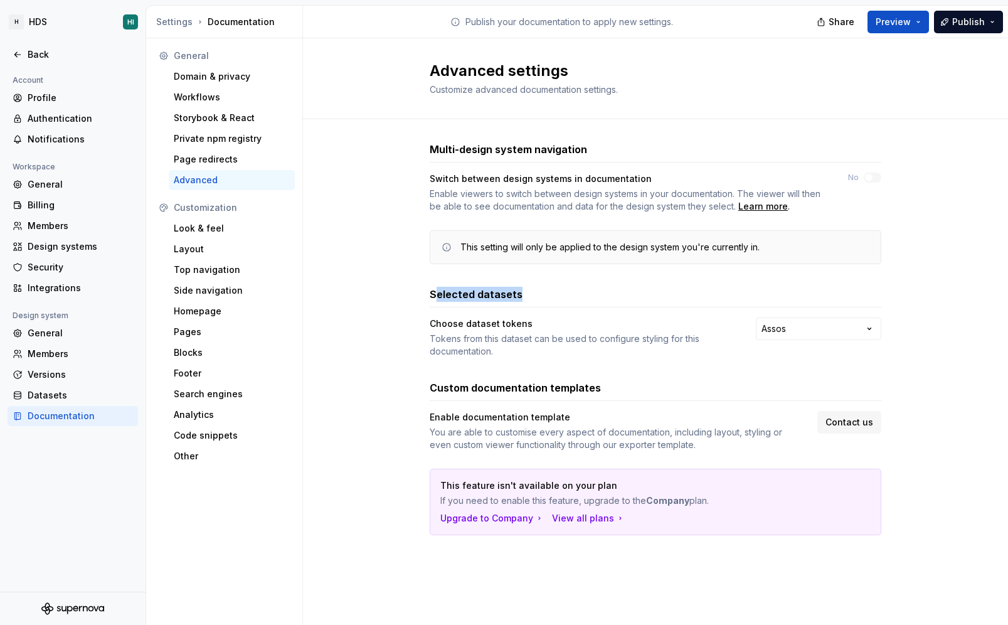
drag, startPoint x: 436, startPoint y: 292, endPoint x: 521, endPoint y: 294, distance: 84.7
click at [521, 294] on div "Selected datasets" at bounding box center [656, 294] width 452 height 15
click at [767, 329] on html "H HDS HI Back Account Profile Authentication Notifications Workspace General Bi…" at bounding box center [504, 312] width 1008 height 625
click at [695, 350] on html "H HDS HI Back Account Profile Authentication Notifications Workspace General Bi…" at bounding box center [504, 312] width 1008 height 625
drag, startPoint x: 715, startPoint y: 503, endPoint x: 456, endPoint y: 462, distance: 262.3
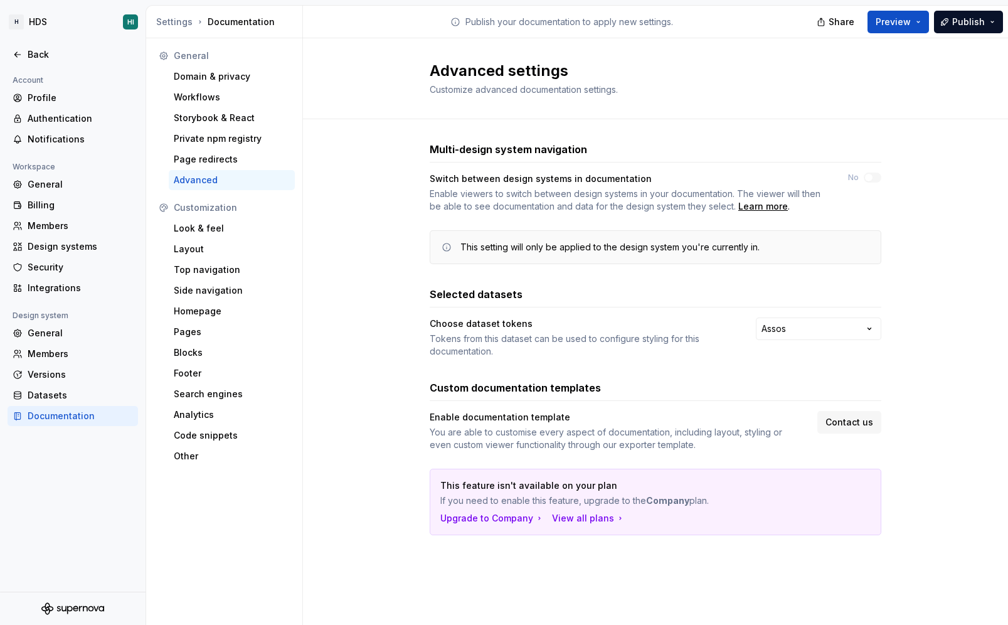
click at [456, 462] on div "Enable documentation template You are able to customise every aspect of documen…" at bounding box center [656, 473] width 452 height 124
click at [592, 419] on div "Enable documentation template" at bounding box center [612, 417] width 365 height 13
click at [793, 337] on html "H HDS HI Back Account Profile Authentication Notifications Workspace General Bi…" at bounding box center [504, 312] width 1008 height 625
click at [599, 318] on html "H HDS HI Back Account Profile Authentication Notifications Workspace General Bi…" at bounding box center [504, 312] width 1008 height 625
click at [817, 333] on html "H HDS HI Back Account Profile Authentication Notifications Workspace General Bi…" at bounding box center [504, 312] width 1008 height 625
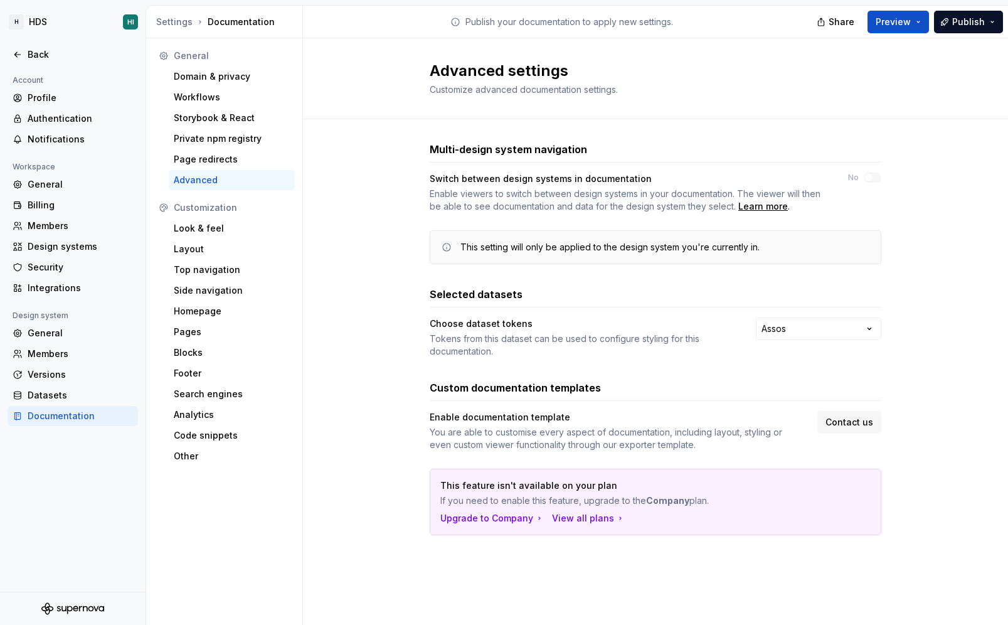
click at [481, 176] on html "H HDS HI Back Account Profile Authentication Notifications Workspace General Bi…" at bounding box center [504, 312] width 1008 height 625
drag, startPoint x: 435, startPoint y: 176, endPoint x: 531, endPoint y: 178, distance: 96.0
click at [531, 178] on div "Switch between design systems in documentation" at bounding box center [628, 179] width 396 height 13
drag, startPoint x: 526, startPoint y: 241, endPoint x: 740, endPoint y: 247, distance: 214.7
click at [740, 247] on div "This setting will only be applied to the design system you're currently in." at bounding box center [610, 247] width 299 height 13
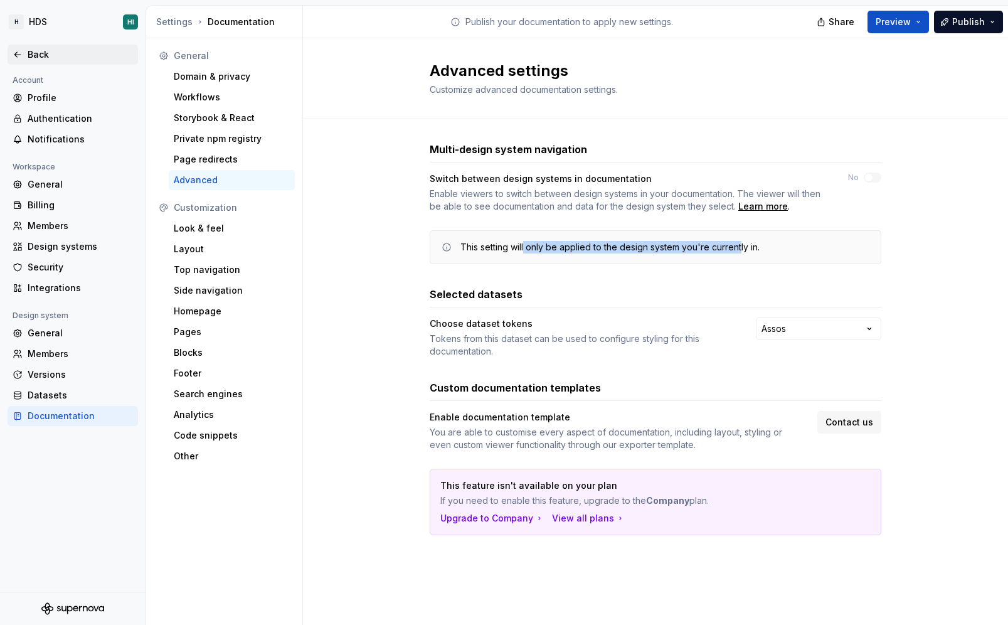
click at [45, 50] on div "Back" at bounding box center [80, 54] width 105 height 13
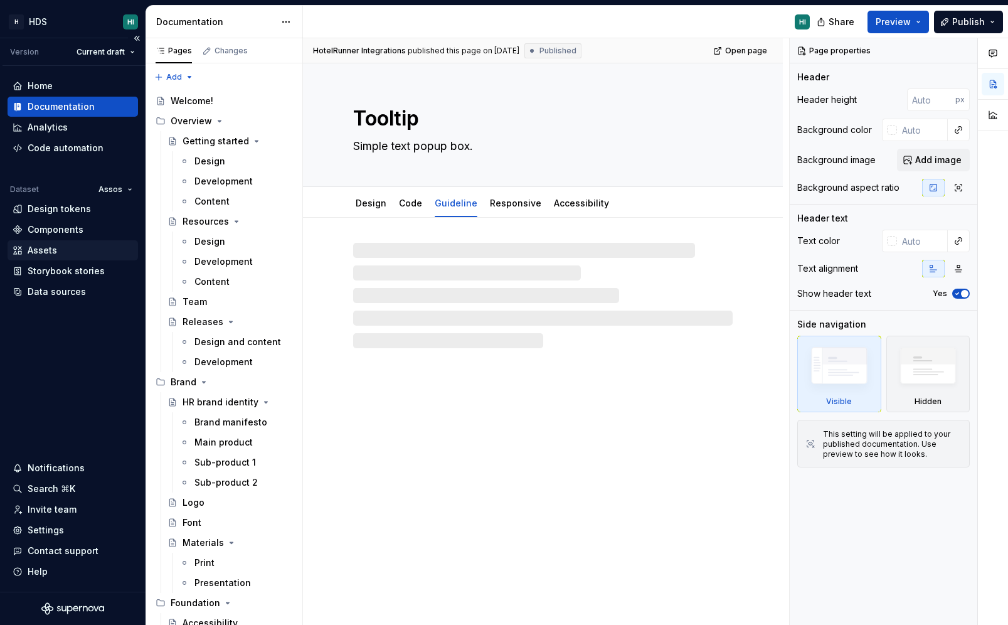
click at [60, 250] on div "Assets" at bounding box center [73, 250] width 120 height 13
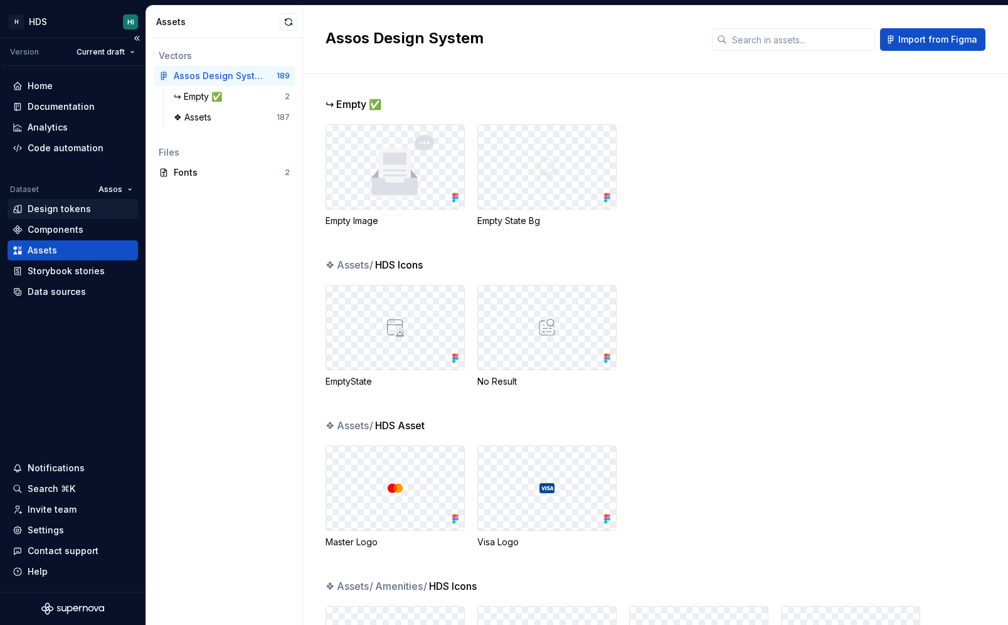
click at [80, 210] on div "Design tokens" at bounding box center [59, 209] width 63 height 13
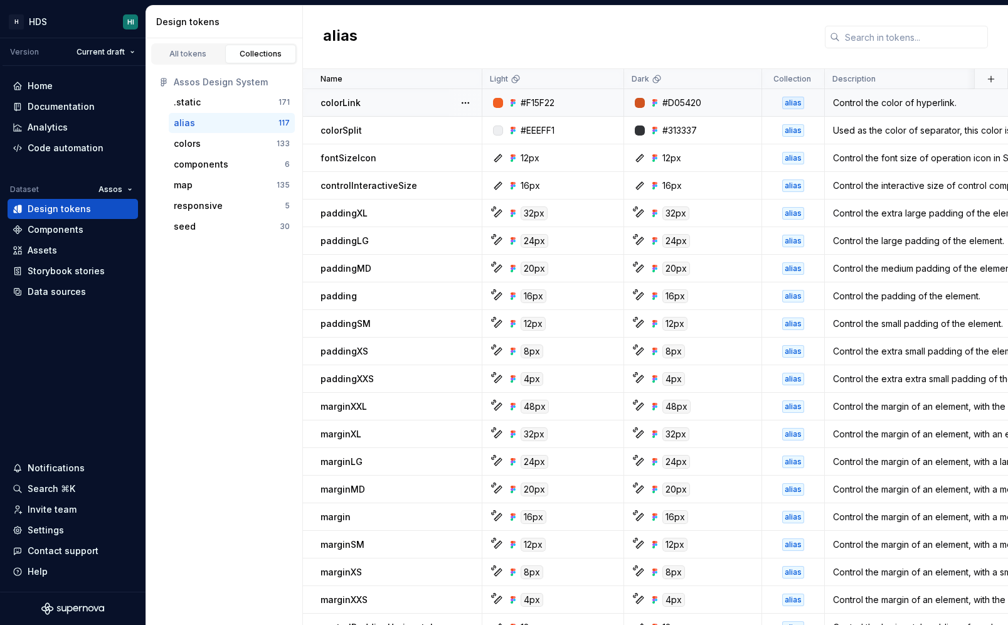
click at [600, 102] on div "#F15F22" at bounding box center [557, 103] width 132 height 13
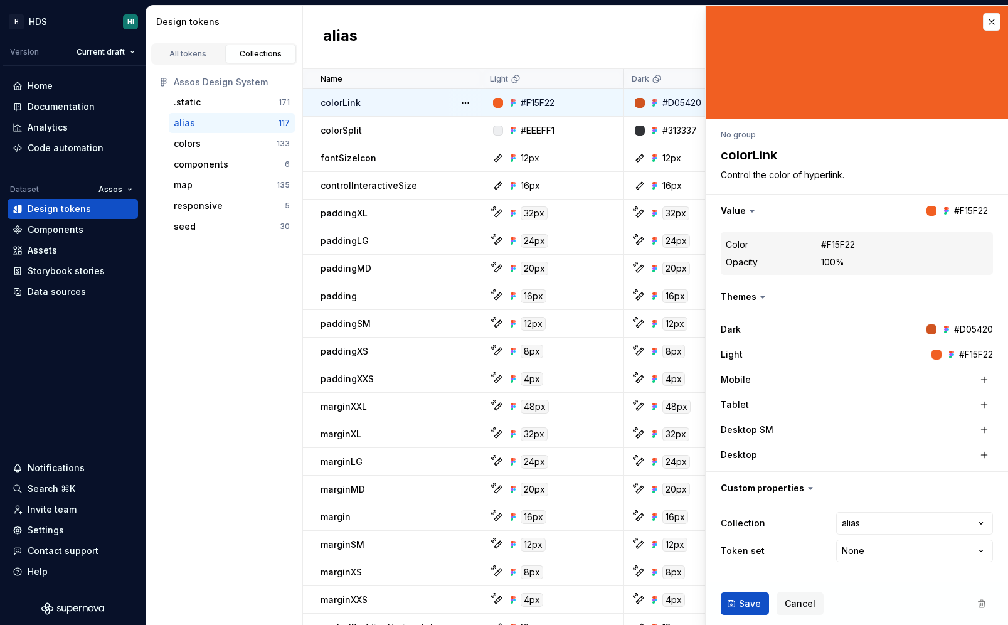
type textarea "*"
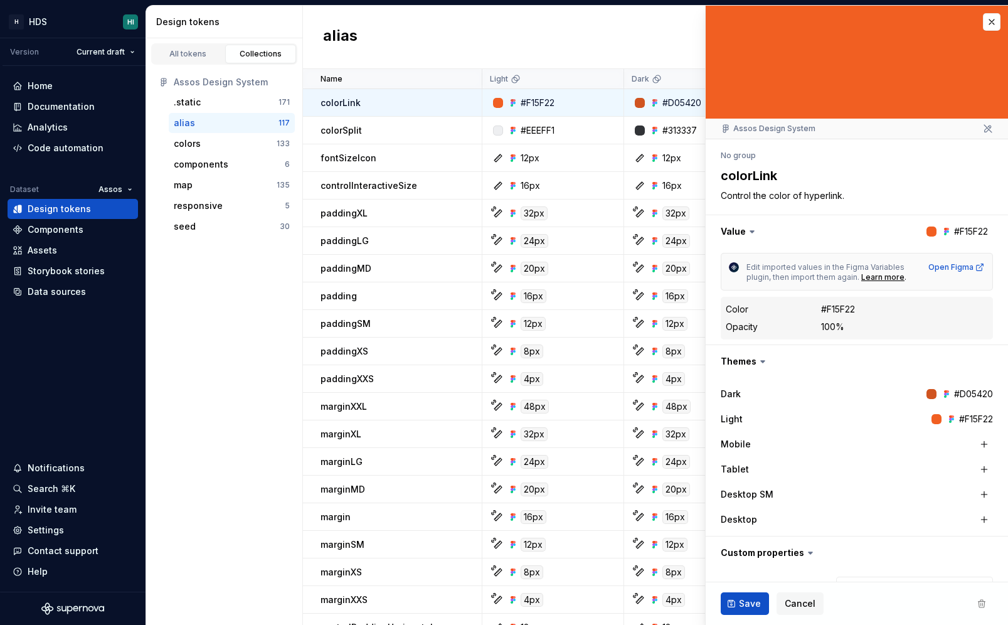
click at [939, 423] on div at bounding box center [937, 419] width 10 height 10
click at [969, 423] on div "#F15F22" at bounding box center [976, 419] width 34 height 13
click at [849, 306] on div "#F15F22" at bounding box center [838, 309] width 34 height 13
drag, startPoint x: 761, startPoint y: 266, endPoint x: 838, endPoint y: 267, distance: 77.2
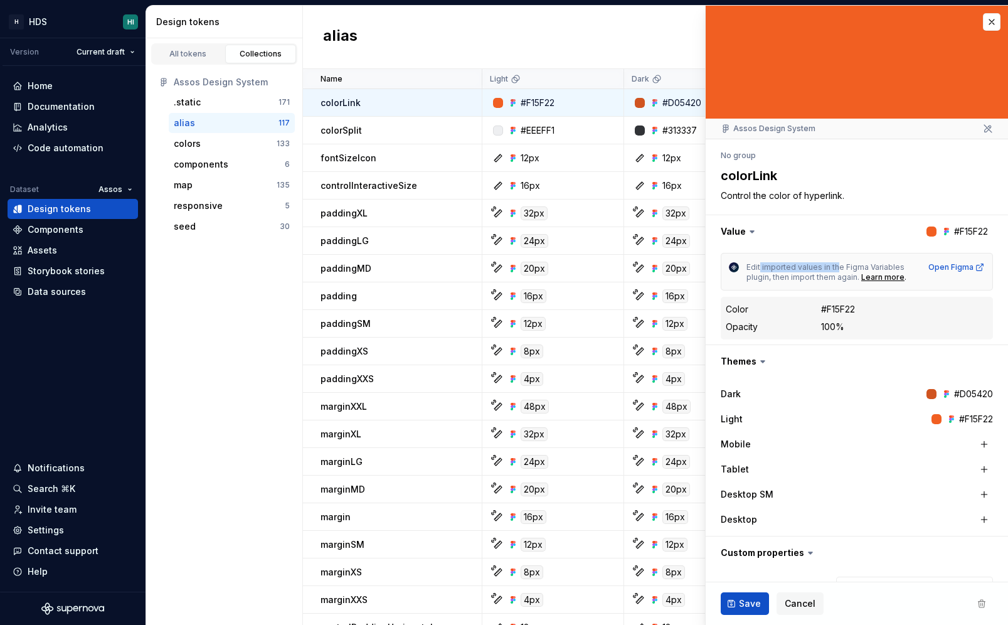
click at [838, 267] on span "Edit imported values in the Figma Variables plugin, then import them again." at bounding box center [827, 271] width 160 height 19
drag, startPoint x: 841, startPoint y: 267, endPoint x: 775, endPoint y: 277, distance: 66.7
click at [775, 277] on span "Edit imported values in the Figma Variables plugin, then import them again." at bounding box center [827, 271] width 160 height 19
click at [800, 277] on span "Edit imported values in the Figma Variables plugin, then import them again." at bounding box center [827, 271] width 160 height 19
click at [991, 21] on button "button" at bounding box center [992, 22] width 18 height 18
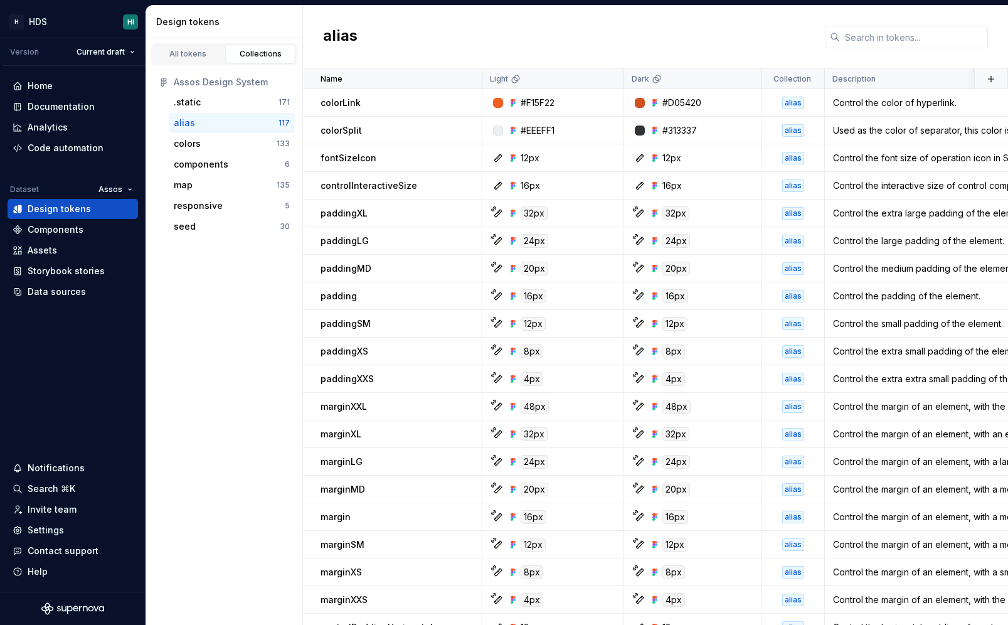
click at [626, 40] on div "alias" at bounding box center [655, 37] width 705 height 63
